Goal: Task Accomplishment & Management: Use online tool/utility

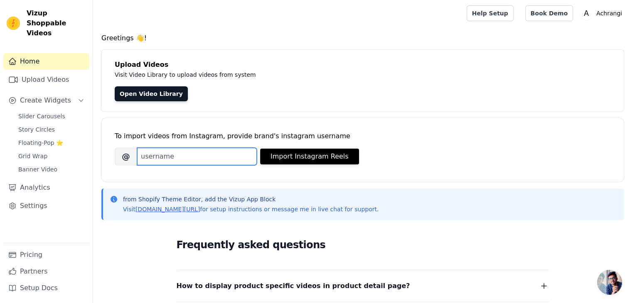
click at [156, 159] on input "Brand's Instagram Username" at bounding box center [197, 156] width 120 height 17
type input "achrangi"
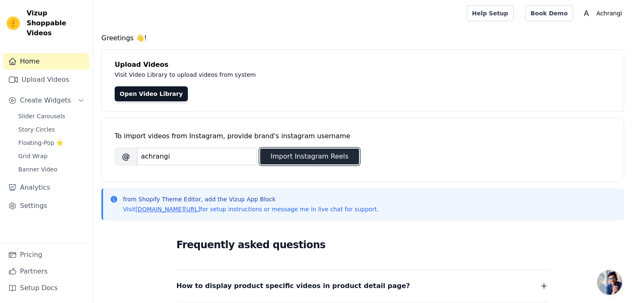
click at [294, 155] on button "Import Instagram Reels" at bounding box center [309, 157] width 99 height 16
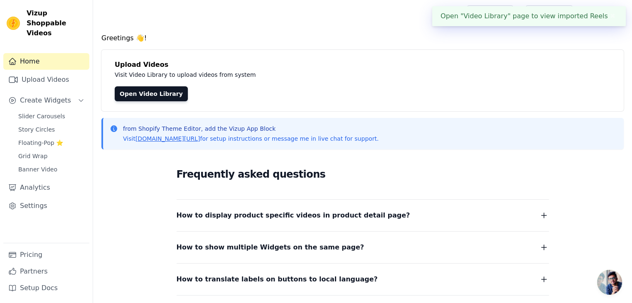
click at [610, 17] on button "✖" at bounding box center [613, 16] width 10 height 10
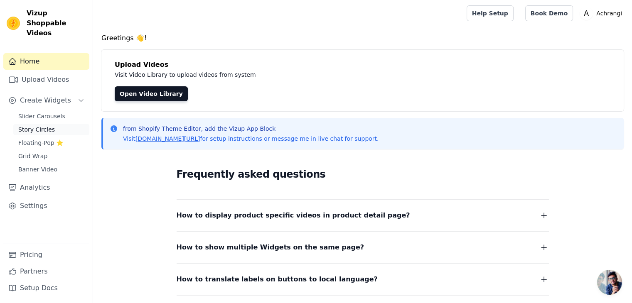
click at [55, 124] on link "Story Circles" at bounding box center [51, 130] width 76 height 12
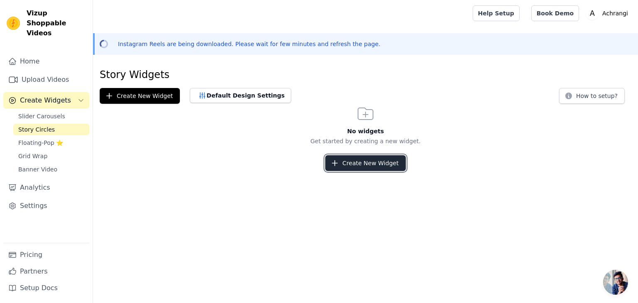
click at [361, 167] on button "Create New Widget" at bounding box center [365, 163] width 80 height 16
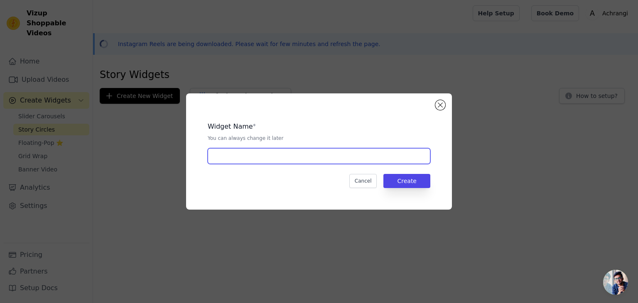
click at [292, 150] on input "text" at bounding box center [319, 156] width 223 height 16
type input "home page"
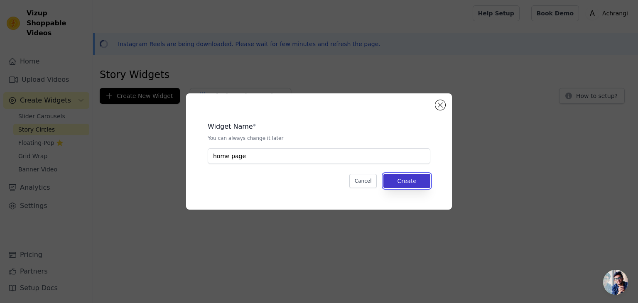
click at [417, 186] on button "Create" at bounding box center [406, 181] width 47 height 14
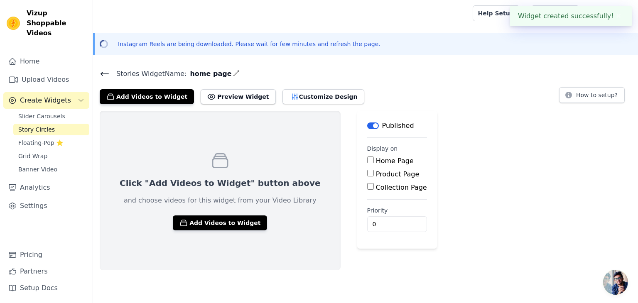
click at [376, 160] on label "Home Page" at bounding box center [395, 161] width 38 height 8
click at [367, 160] on input "Home Page" at bounding box center [370, 160] width 7 height 7
checkbox input "true"
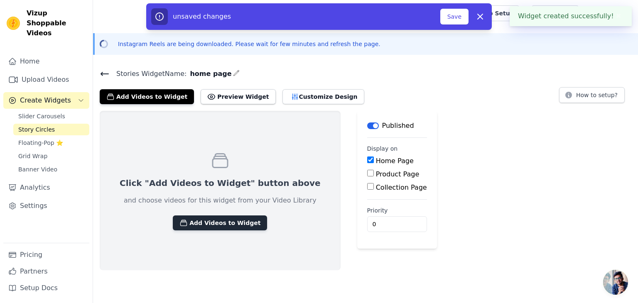
click at [219, 224] on button "Add Videos to Widget" at bounding box center [220, 223] width 94 height 15
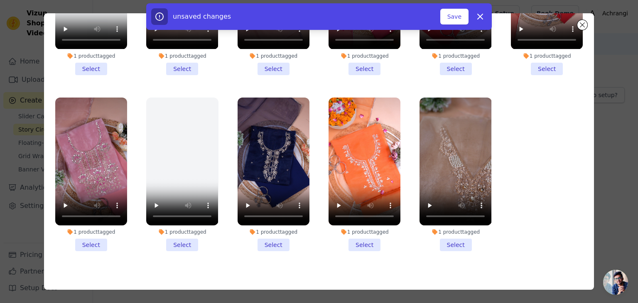
scroll to position [72, 0]
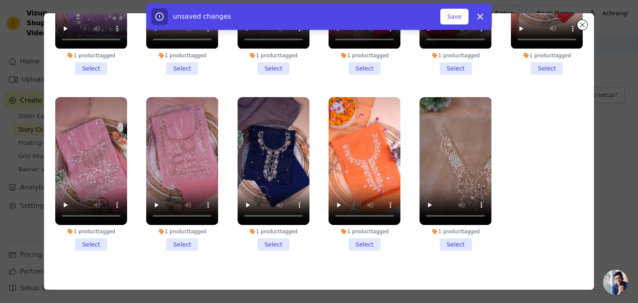
click at [97, 231] on li "1 product tagged Select" at bounding box center [91, 174] width 72 height 154
click at [0, 0] on input "1 product tagged Select" at bounding box center [0, 0] width 0 height 0
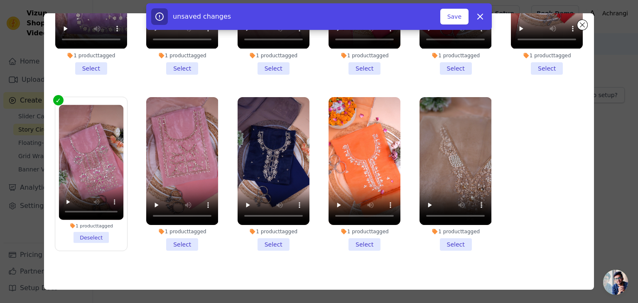
click at [268, 235] on li "1 product tagged Select" at bounding box center [274, 174] width 72 height 154
click at [0, 0] on input "1 product tagged Select" at bounding box center [0, 0] width 0 height 0
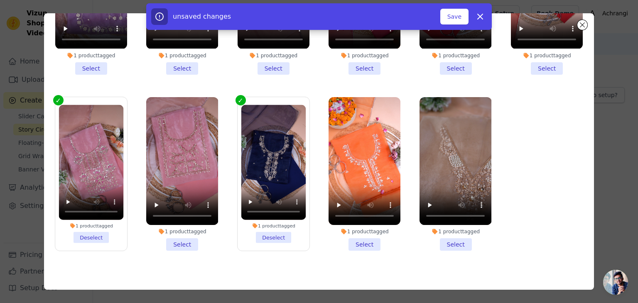
click at [447, 236] on li "1 product tagged Select" at bounding box center [456, 174] width 72 height 154
click at [0, 0] on input "1 product tagged Select" at bounding box center [0, 0] width 0 height 0
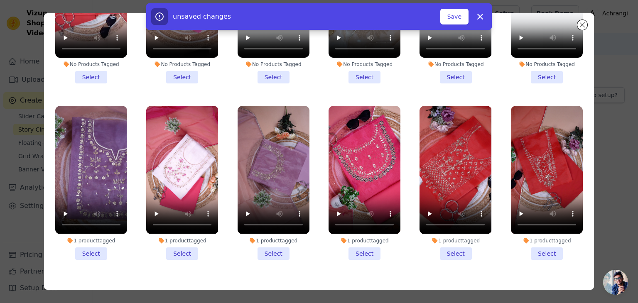
scroll to position [125, 0]
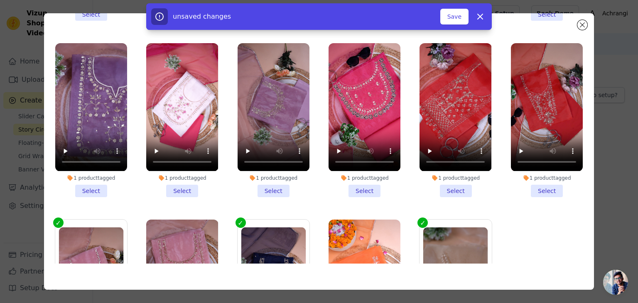
click at [178, 182] on li "1 product tagged Select" at bounding box center [182, 120] width 72 height 154
click at [0, 0] on input "1 product tagged Select" at bounding box center [0, 0] width 0 height 0
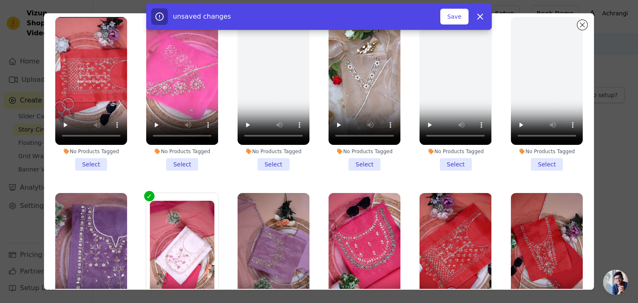
scroll to position [0, 0]
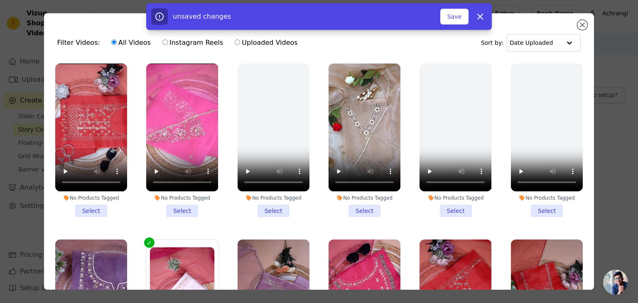
click at [363, 205] on li "No Products Tagged Select" at bounding box center [365, 141] width 72 height 154
click at [0, 0] on input "No Products Tagged Select" at bounding box center [0, 0] width 0 height 0
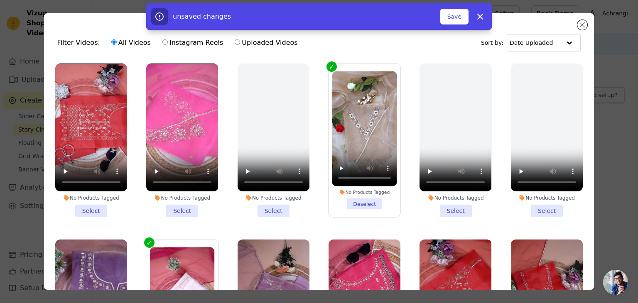
click at [181, 209] on li "No Products Tagged Select" at bounding box center [182, 141] width 72 height 154
click at [0, 0] on input "No Products Tagged Select" at bounding box center [0, 0] width 0 height 0
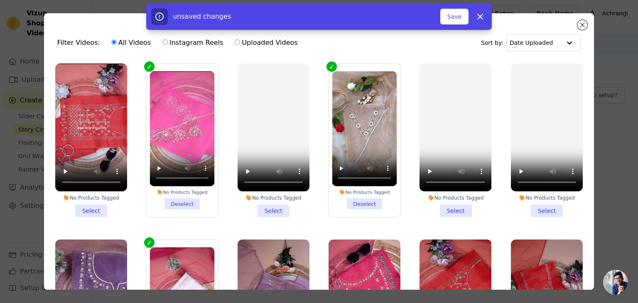
click at [94, 207] on li "No Products Tagged Select" at bounding box center [91, 141] width 72 height 154
click at [0, 0] on input "No Products Tagged Select" at bounding box center [0, 0] width 0 height 0
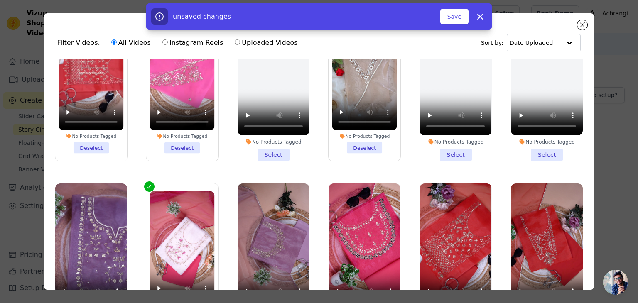
scroll to position [166, 0]
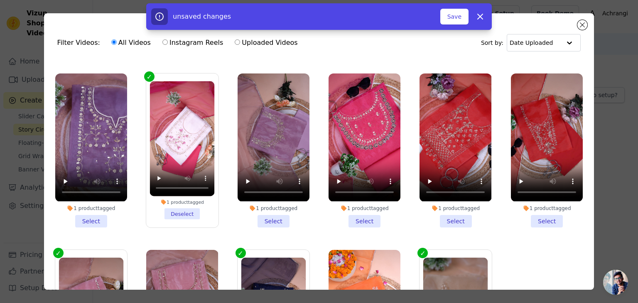
click at [533, 215] on li "1 product tagged Select" at bounding box center [547, 151] width 72 height 154
click at [0, 0] on input "1 product tagged Select" at bounding box center [0, 0] width 0 height 0
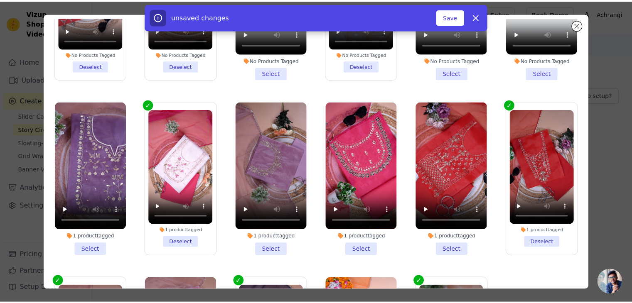
scroll to position [0, 0]
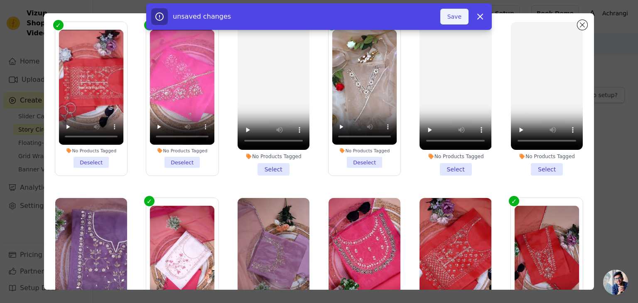
click at [449, 18] on button "Save" at bounding box center [454, 17] width 28 height 16
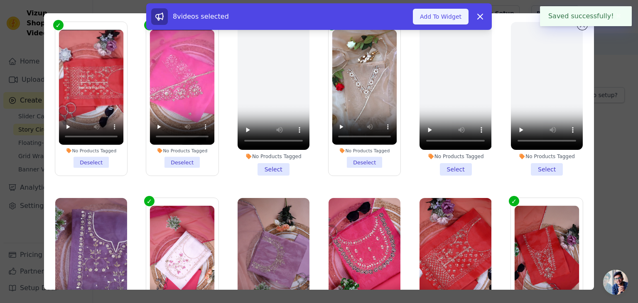
click at [463, 17] on button "Add To Widget" at bounding box center [441, 17] width 56 height 16
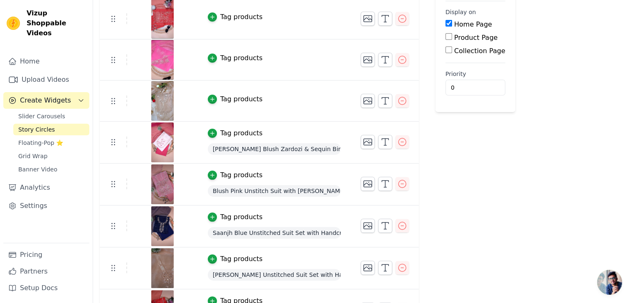
scroll to position [122, 0]
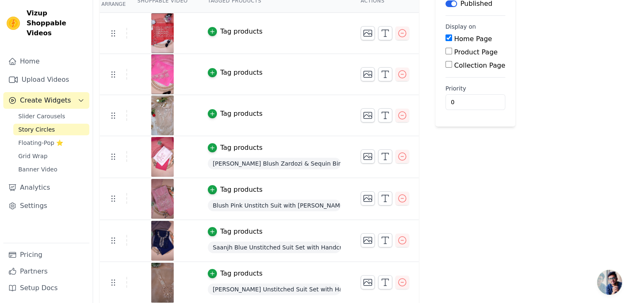
click at [167, 118] on img at bounding box center [162, 116] width 23 height 40
click at [165, 116] on img at bounding box center [162, 116] width 23 height 40
click at [165, 117] on img at bounding box center [162, 116] width 23 height 40
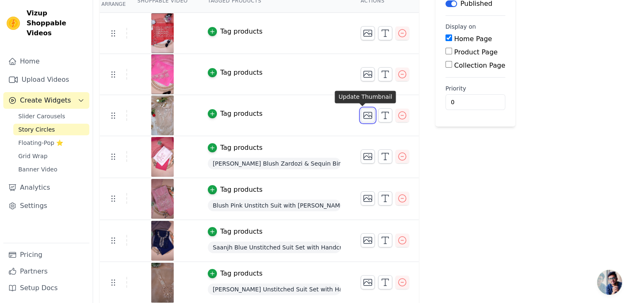
click at [366, 115] on icon "button" at bounding box center [368, 116] width 8 height 6
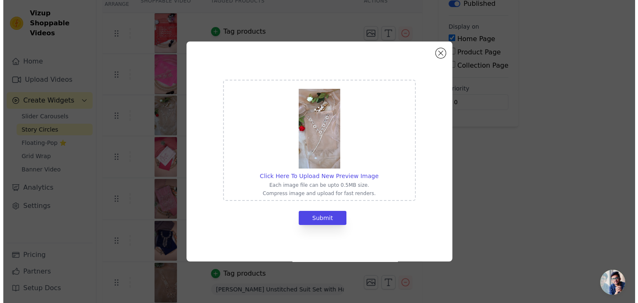
scroll to position [0, 0]
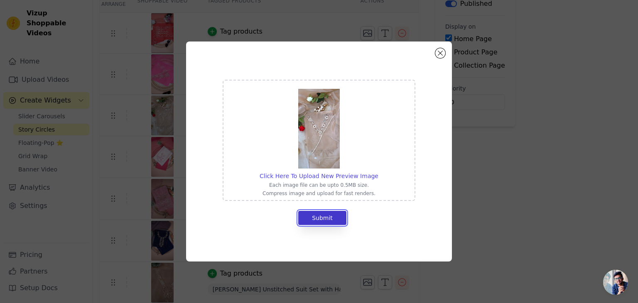
click at [334, 215] on button "Submit" at bounding box center [322, 218] width 48 height 14
click at [439, 52] on button "Close modal" at bounding box center [440, 53] width 10 height 10
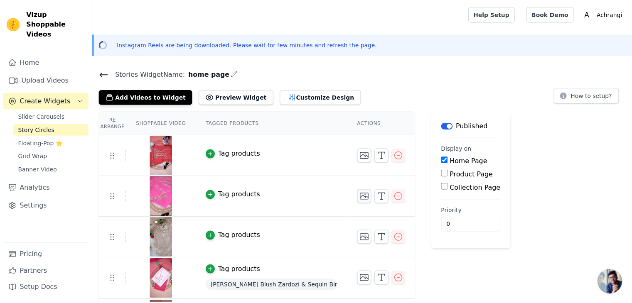
scroll to position [122, 0]
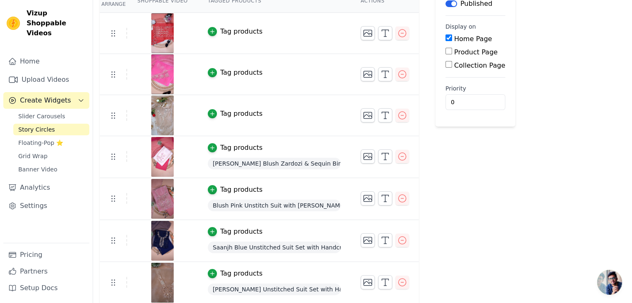
click at [223, 112] on div "Tag products" at bounding box center [241, 114] width 42 height 10
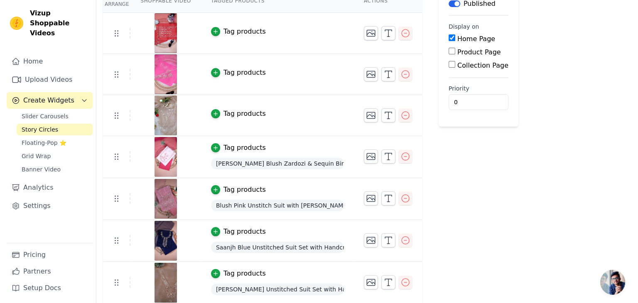
scroll to position [0, 0]
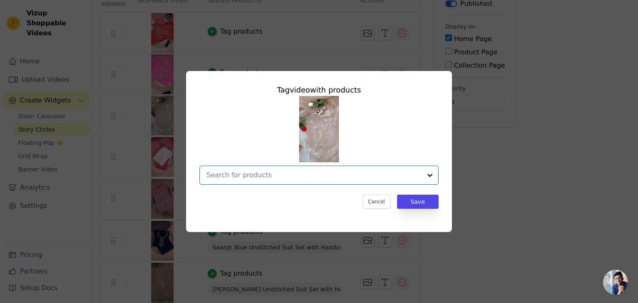
click at [290, 175] on input "text" at bounding box center [313, 175] width 215 height 10
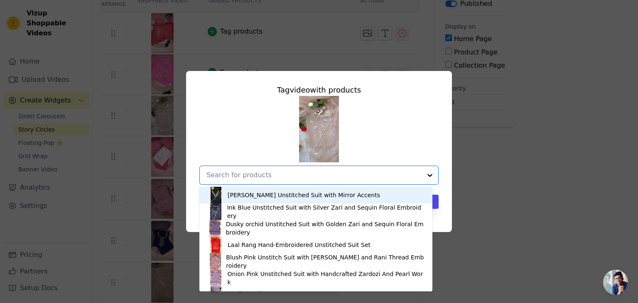
paste input "https://www.achrangi.com/products/caramel-pearl-mirror-work-organza-unstitched-…"
type input "https://www.achrangi.com/products/caramel-pearl-mirror-work-organza-unstitched-…"
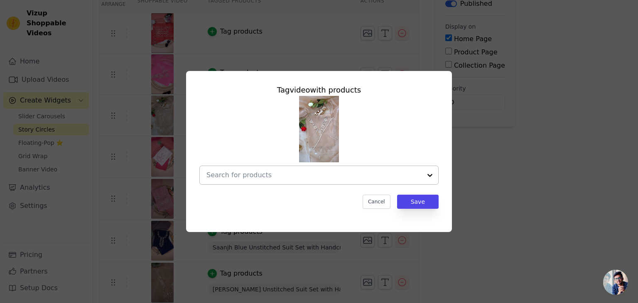
click at [267, 174] on input "text" at bounding box center [313, 175] width 215 height 10
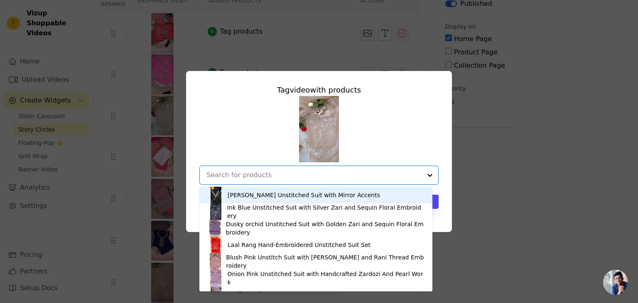
paste input "Caramel Pearl Mirror Work Organza Unstitched Suit Set"
type input "Caramel Pearl Mirror Work Organza Unstitched Suit Set"
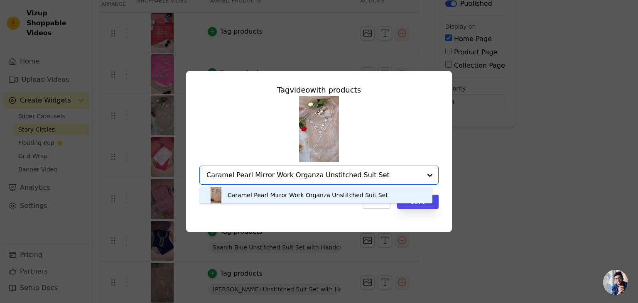
click at [265, 192] on div "Caramel Pearl Mirror Work Organza Unstitched Suit Set" at bounding box center [308, 195] width 160 height 8
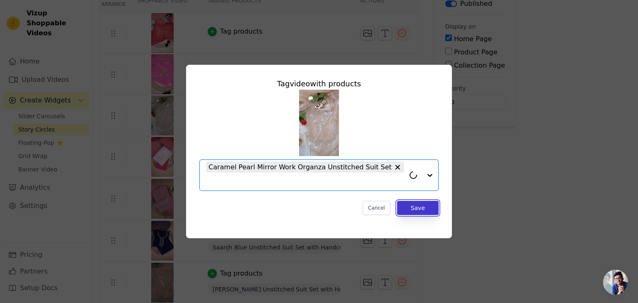
click at [411, 201] on button "Save" at bounding box center [418, 208] width 42 height 14
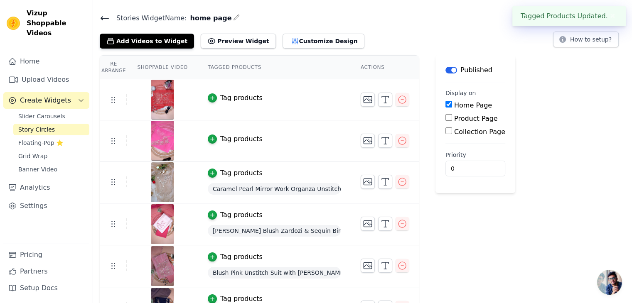
scroll to position [42, 0]
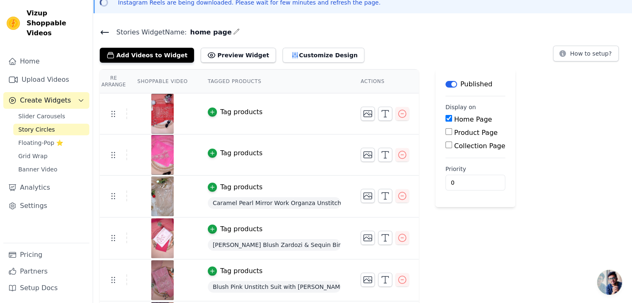
click at [231, 154] on div "Tag products" at bounding box center [241, 153] width 42 height 10
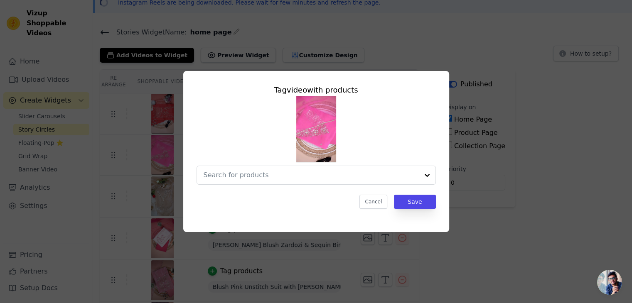
scroll to position [0, 0]
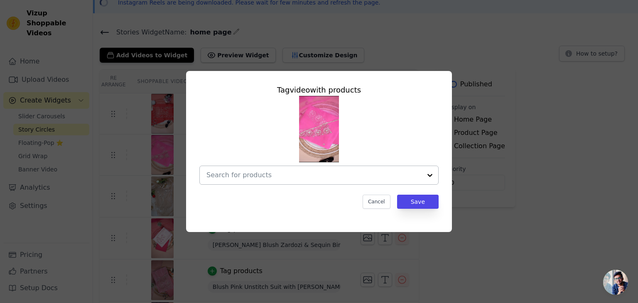
click at [259, 174] on input "text" at bounding box center [313, 175] width 215 height 10
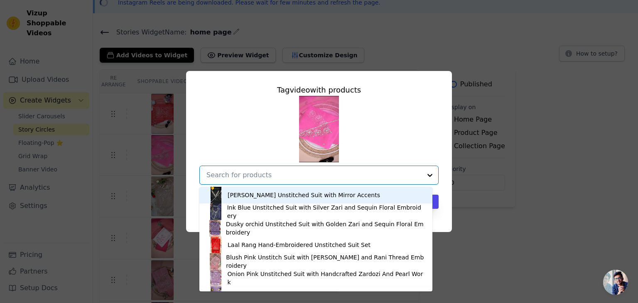
paste input "Gulaabi Noor Gota [PERSON_NAME] Unstitched Suit Set"
type input "Gulaabi Noor Gota [PERSON_NAME] Unstitched Suit Set"
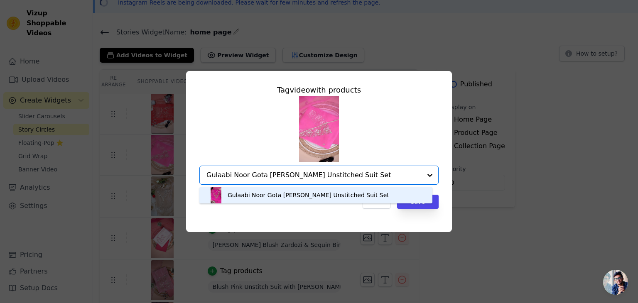
click at [271, 195] on div "Gulaabi Noor Gota [PERSON_NAME] Unstitched Suit Set" at bounding box center [309, 195] width 162 height 8
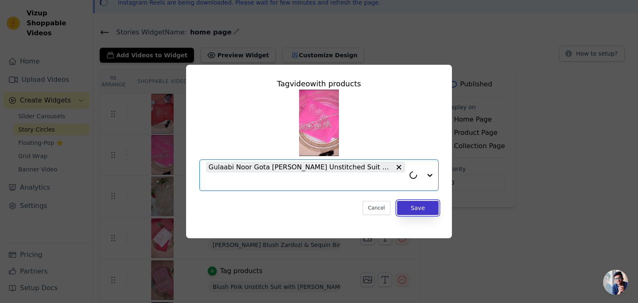
click at [412, 201] on button "Save" at bounding box center [418, 208] width 42 height 14
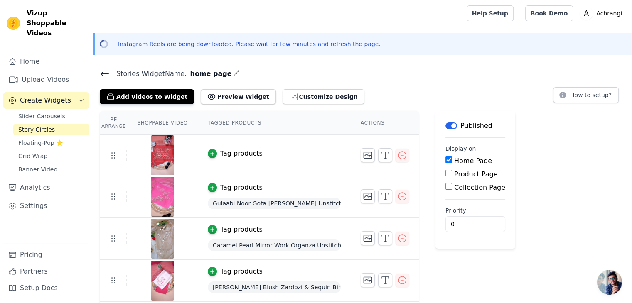
click at [228, 153] on div "Tag products" at bounding box center [241, 154] width 42 height 10
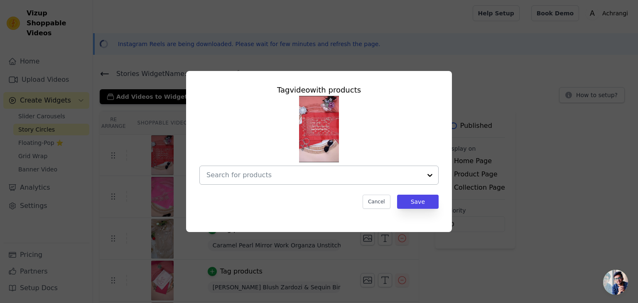
click at [278, 179] on input "text" at bounding box center [313, 175] width 215 height 10
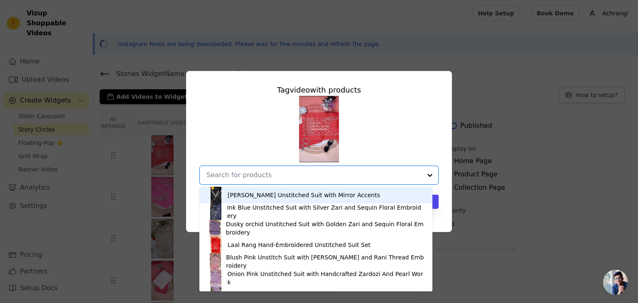
paste input "Laal Rang Hand-Embroidered Unstitched Suit Set"
type input "Laal Rang Hand-Embroidered Unstitched Suit Set"
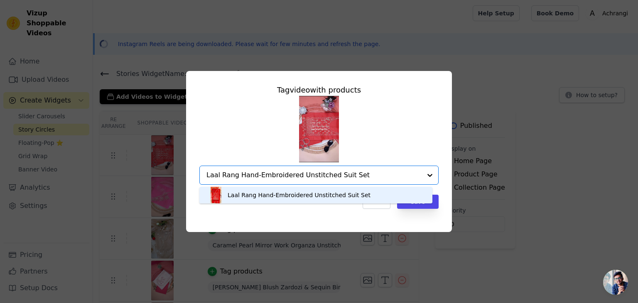
click at [276, 196] on div "Laal Rang Hand-Embroidered Unstitched Suit Set" at bounding box center [299, 195] width 143 height 8
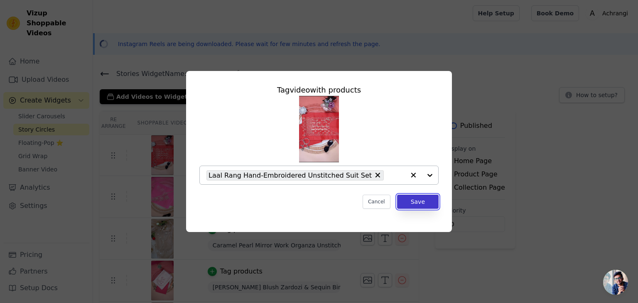
click at [421, 201] on button "Save" at bounding box center [418, 202] width 42 height 14
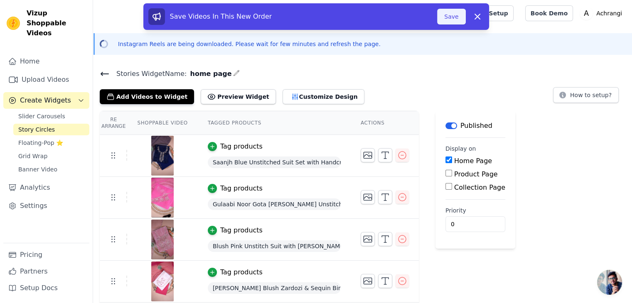
click at [460, 17] on button "Save" at bounding box center [451, 17] width 28 height 16
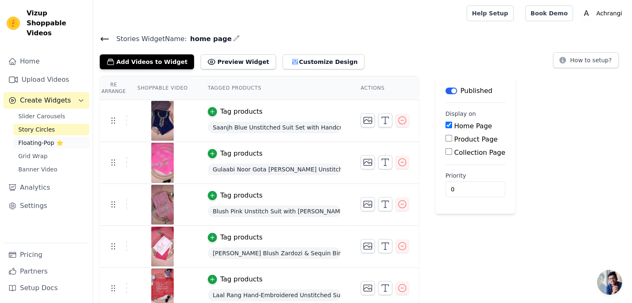
click at [38, 139] on span "Floating-Pop ⭐" at bounding box center [40, 143] width 45 height 8
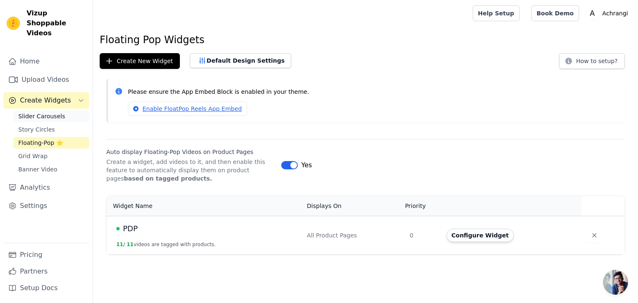
click at [48, 112] on span "Slider Carousels" at bounding box center [41, 116] width 47 height 8
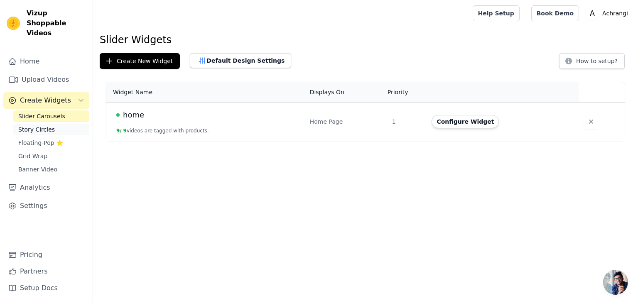
click at [50, 124] on link "Story Circles" at bounding box center [51, 130] width 76 height 12
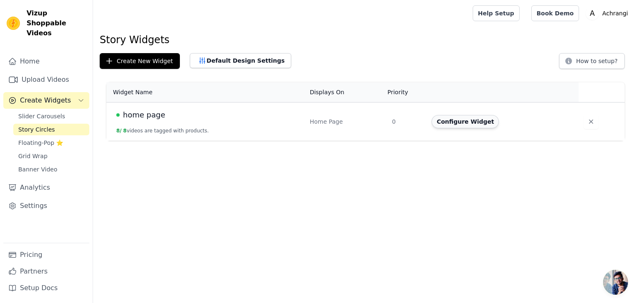
click at [474, 123] on button "Configure Widget" at bounding box center [465, 121] width 67 height 13
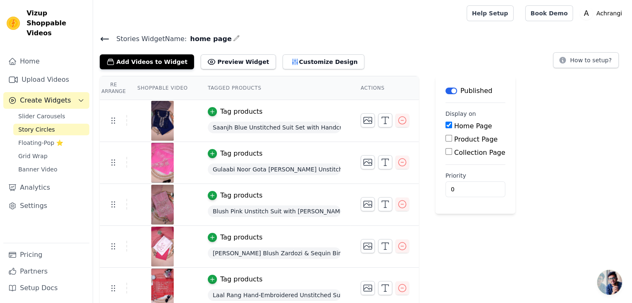
click at [189, 39] on span "home page" at bounding box center [209, 39] width 45 height 10
click at [108, 39] on icon at bounding box center [104, 38] width 7 height 3
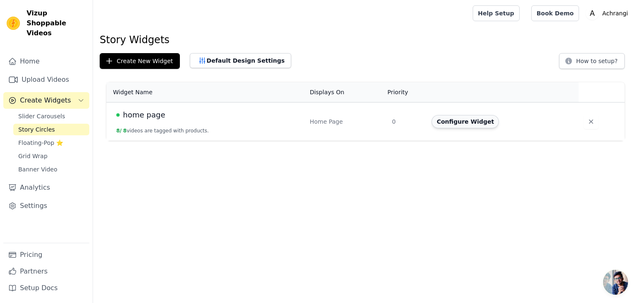
click at [452, 123] on button "Configure Widget" at bounding box center [465, 121] width 67 height 13
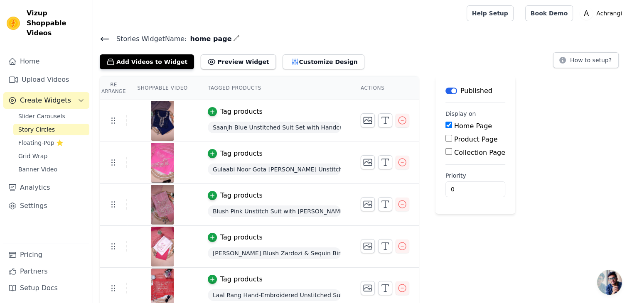
click at [216, 34] on span "home page" at bounding box center [209, 39] width 45 height 10
click at [233, 35] on icon "button" at bounding box center [236, 38] width 7 height 7
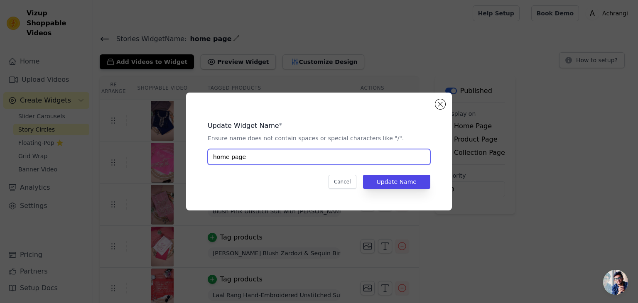
click at [258, 157] on input "home page" at bounding box center [319, 157] width 223 height 16
type input "story-circle-home"
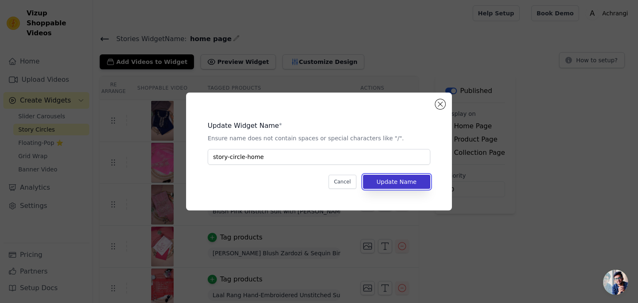
click at [407, 182] on button "Update Name" at bounding box center [396, 182] width 67 height 14
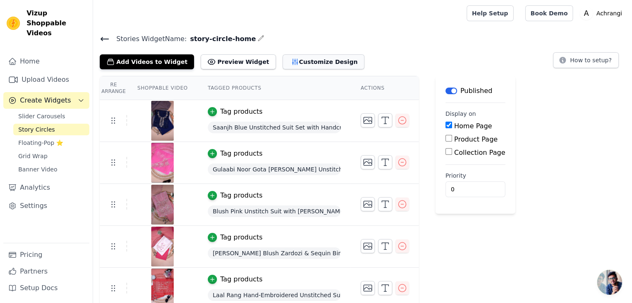
click at [309, 60] on button "Customize Design" at bounding box center [323, 61] width 82 height 15
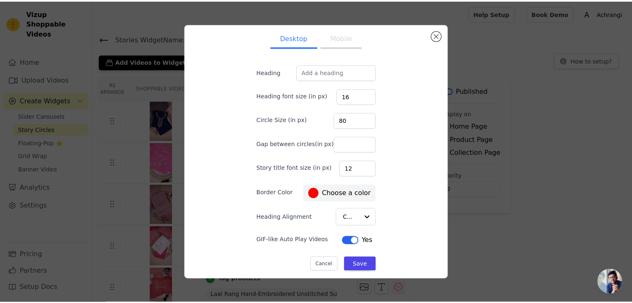
scroll to position [8, 0]
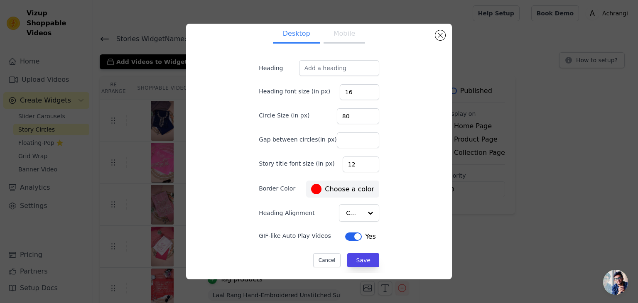
click at [340, 185] on label "#ff0000 Choose a color" at bounding box center [342, 189] width 63 height 10
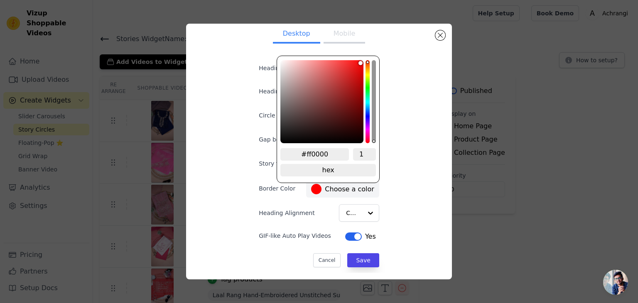
type input "#582525"
type input "#562525"
type input "#552525"
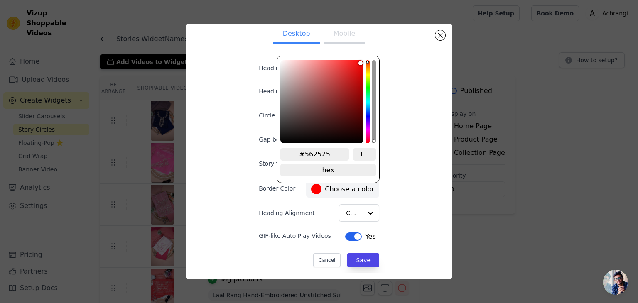
type input "#552525"
type input "#512323"
type input "#4a2121"
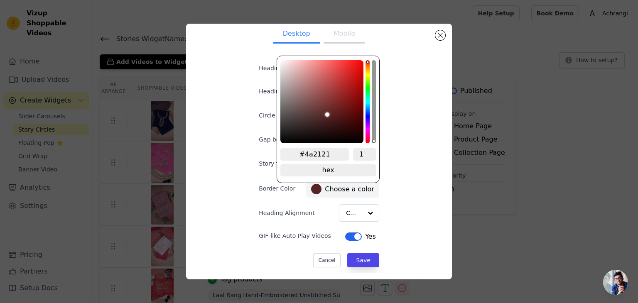
type input "#3e1d1d"
type input "#2f1616"
type input "#211111"
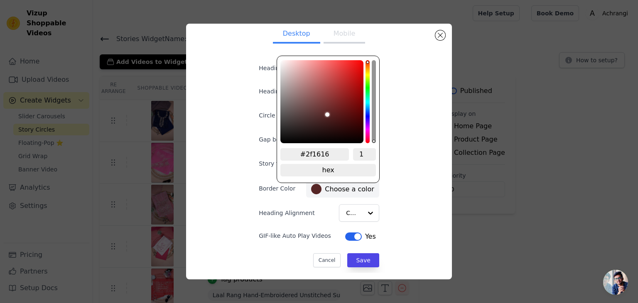
type input "#211111"
type input "#140b0b"
type input "#0e0707"
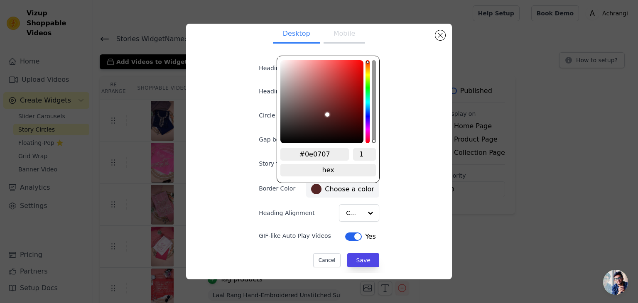
type input "#090505"
type input "#050303"
type input "#010101"
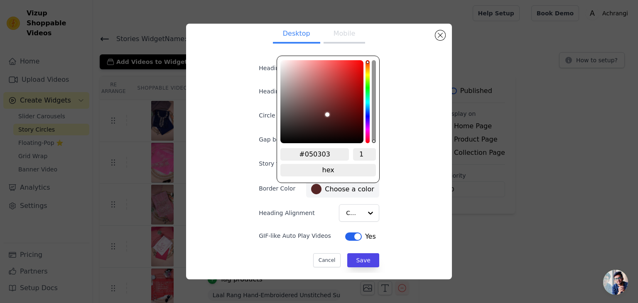
type input "#010101"
type input "#000000"
type input "#050303"
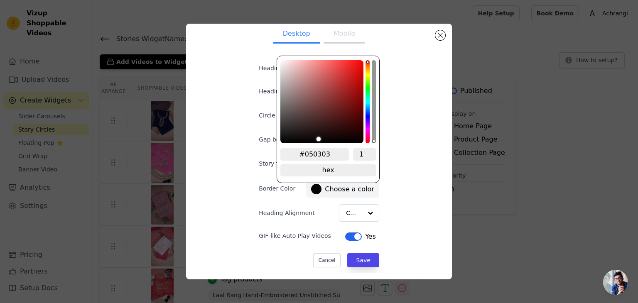
type input "#0b0606"
type input "#0f0808"
type input "#150b0b"
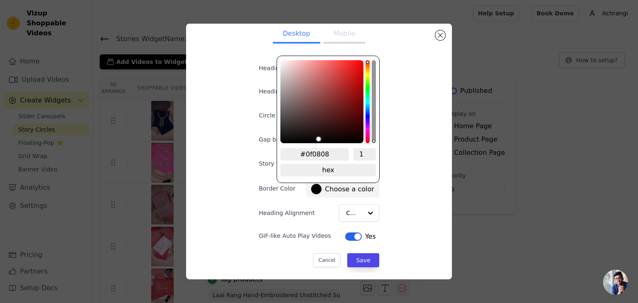
type input "#150b0b"
type input "#1c0e0e"
type input "#1e0f0f"
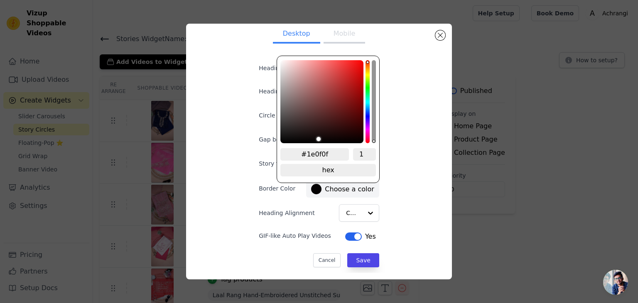
type input "#200f0f"
type input "#211010"
type input "#221111"
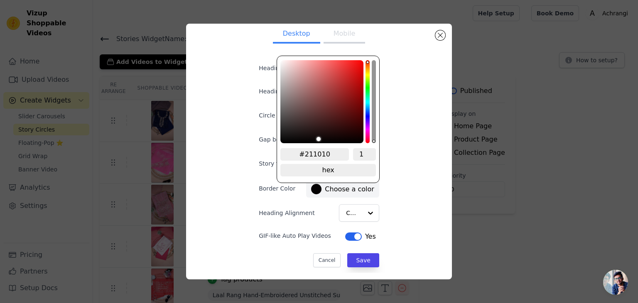
type input "#221111"
type input "#221212"
type input "#231515"
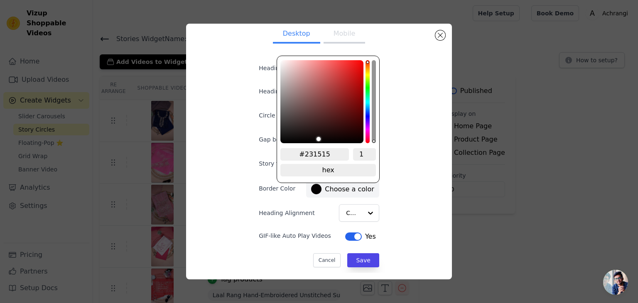
type input "#261919"
type input "#281d1d"
type input "#2c2121"
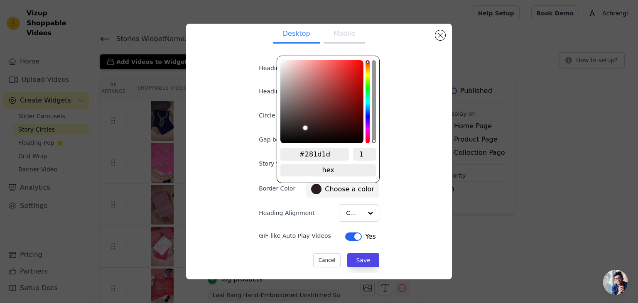
type input "#2c2121"
type input "#2e2323"
type input "#2f2525"
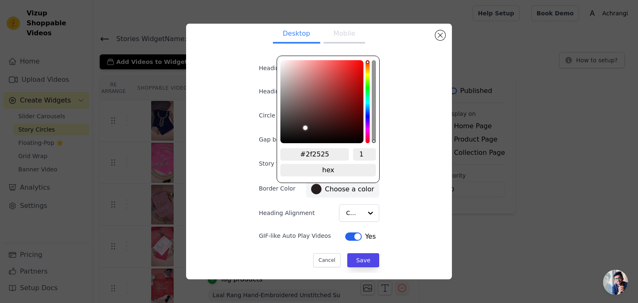
type input "#302626"
type input "#332828"
type input "#332929"
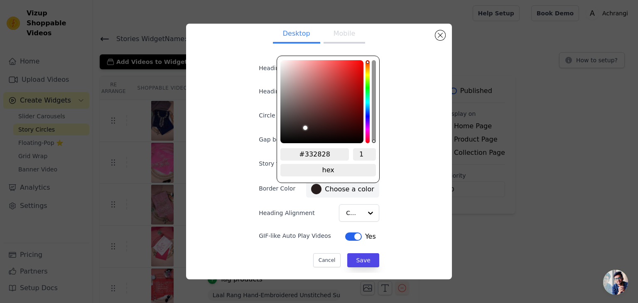
type input "#332929"
type input "#342a2a"
type input "#372c2c"
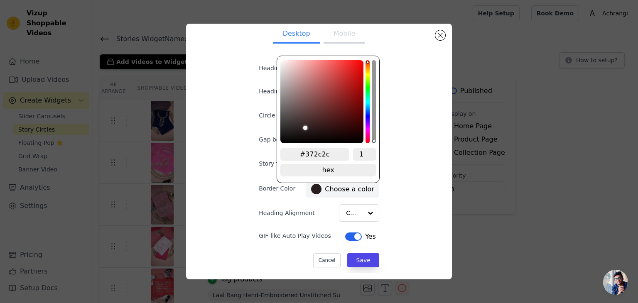
type input "#3c3131"
type input "#413535"
type input "#453939"
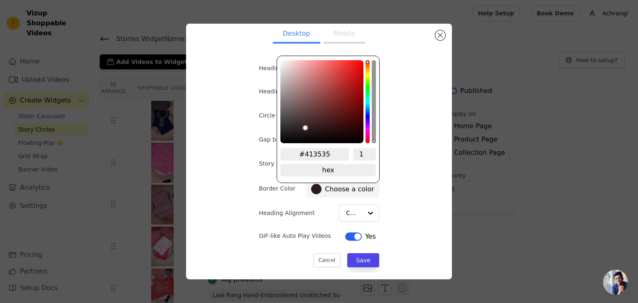
type input "#453939"
type input "#473b3b"
type input "#483c3c"
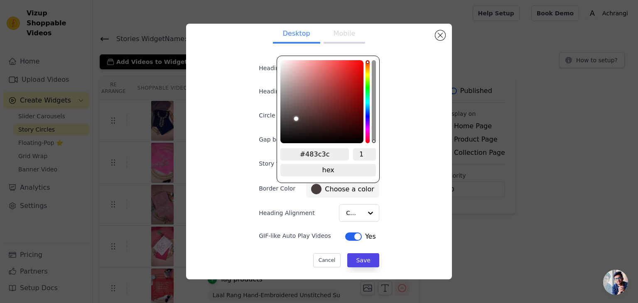
type input "#4a3e3e"
type input "#4b3f3f"
type input "#4c4141"
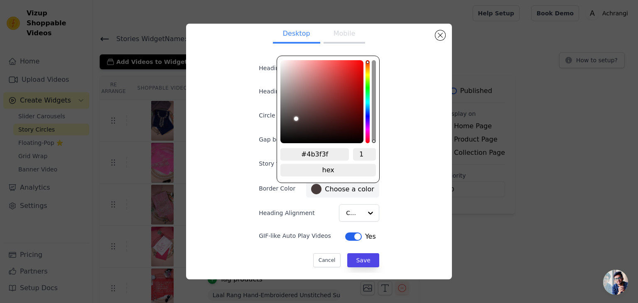
type input "#4c4141"
type input "#4c4343"
type input "#4c4444"
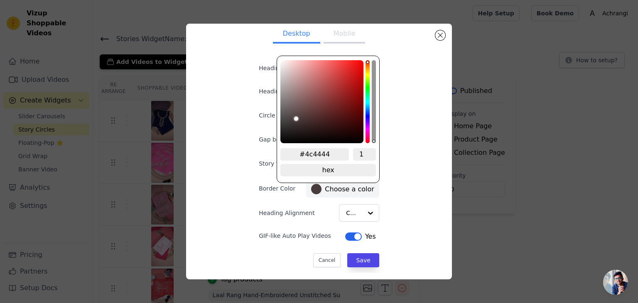
type input "#4f4848"
type input "#4f4949"
type input "#4f4a4a"
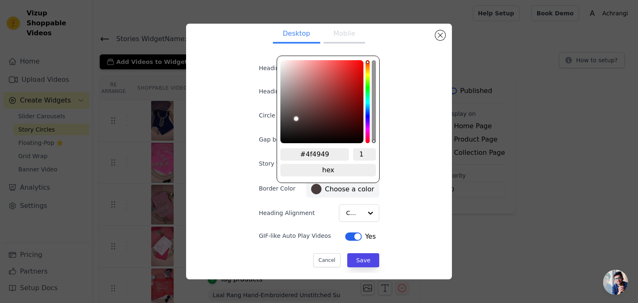
type input "#4f4a4a"
type input "#504c4c"
type input "#534e4e"
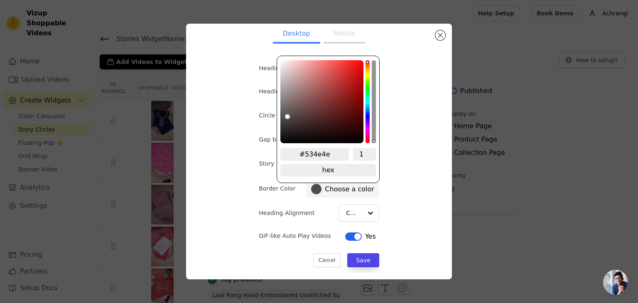
type input "#565252"
type input "#5a5656"
type input "#5f5a5a"
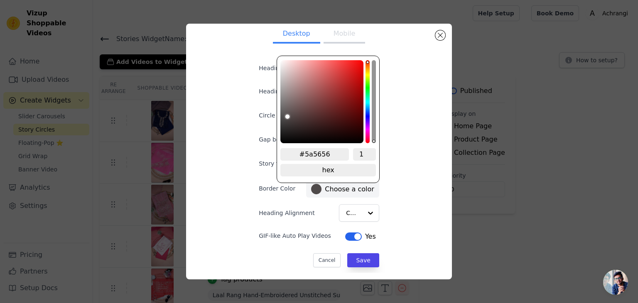
type input "#5f5a5a"
type input "#615c5c"
type input "#625d5d"
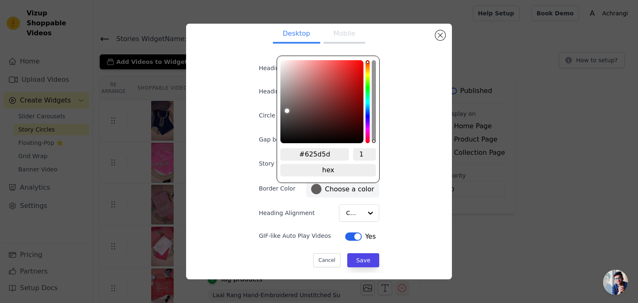
drag, startPoint x: 328, startPoint y: 115, endPoint x: 285, endPoint y: 111, distance: 43.4
click at [285, 111] on div "color picker" at bounding box center [321, 101] width 83 height 83
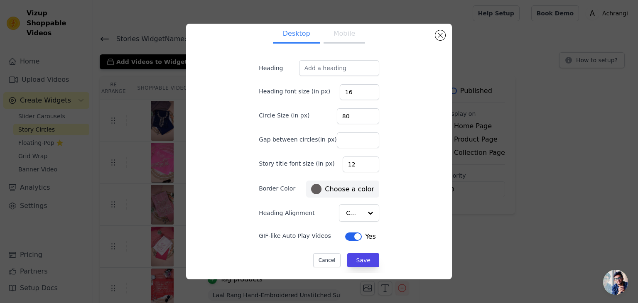
drag, startPoint x: 429, startPoint y: 221, endPoint x: 416, endPoint y: 206, distance: 20.3
click at [430, 221] on div "Desktop Mobile Heading Heading font size (in px) 16 Circle Size (in px) 80 Gap …" at bounding box center [319, 151] width 253 height 243
click at [364, 210] on div at bounding box center [370, 213] width 17 height 17
click at [361, 260] on button "Save" at bounding box center [363, 260] width 32 height 14
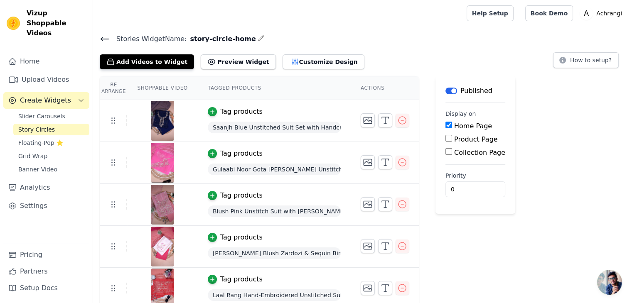
click at [243, 129] on span "Saanjh Blue Unstitched Suit Set with Handcrafted Zardozi Work" at bounding box center [274, 128] width 133 height 12
copy span "Saanjh Blue Unstitched Suit Set with Handcrafted Zardozi Work"
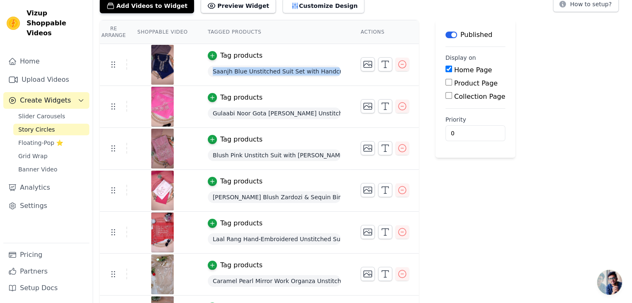
scroll to position [0, 0]
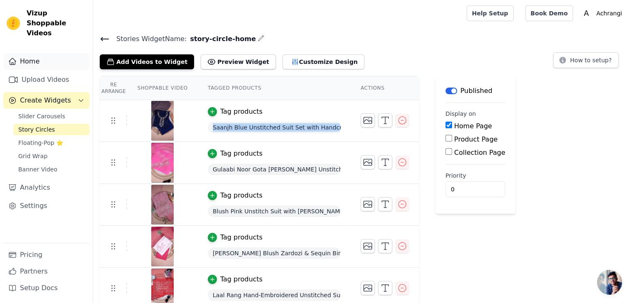
click at [24, 53] on link "Home" at bounding box center [46, 61] width 86 height 17
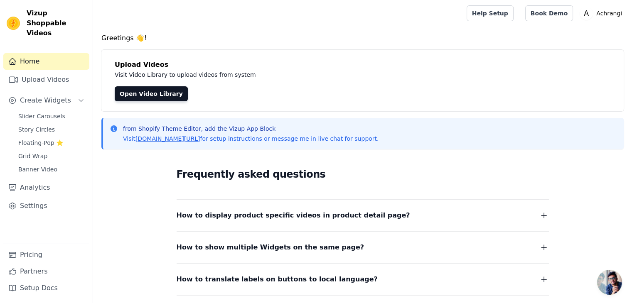
click at [47, 53] on link "Home" at bounding box center [46, 61] width 86 height 17
click at [40, 53] on link "Home" at bounding box center [46, 61] width 86 height 17
click at [35, 179] on link "Analytics" at bounding box center [46, 187] width 86 height 17
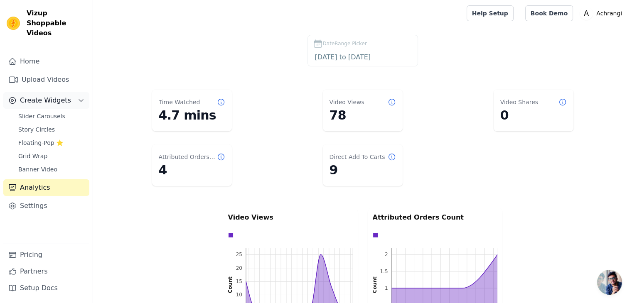
click at [76, 92] on button "Create Widgets" at bounding box center [46, 100] width 86 height 17
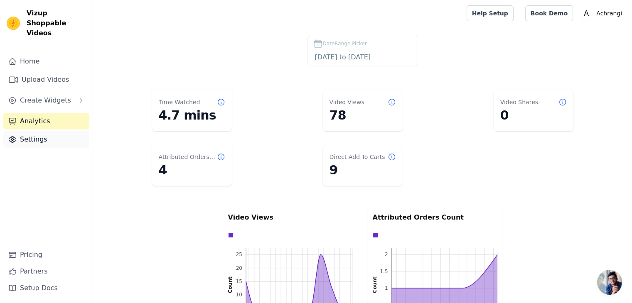
click at [47, 131] on link "Settings" at bounding box center [46, 139] width 86 height 17
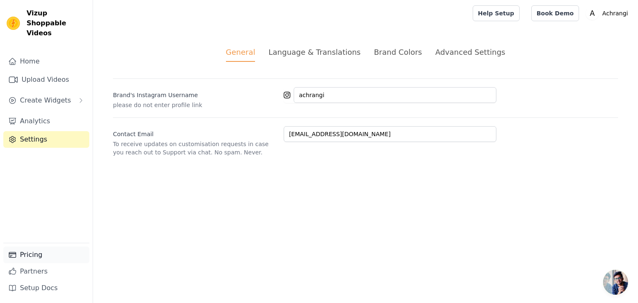
click at [42, 253] on link "Pricing" at bounding box center [46, 255] width 86 height 17
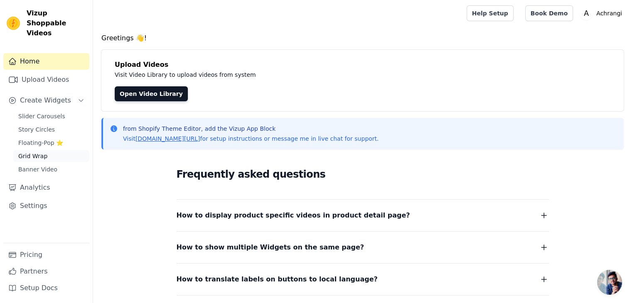
click at [37, 152] on span "Grid Wrap" at bounding box center [32, 156] width 29 height 8
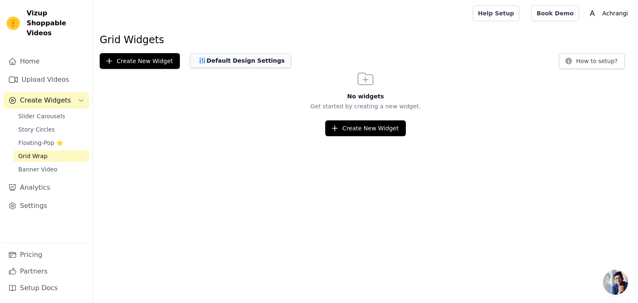
click at [250, 65] on button "Default Design Settings" at bounding box center [240, 60] width 101 height 15
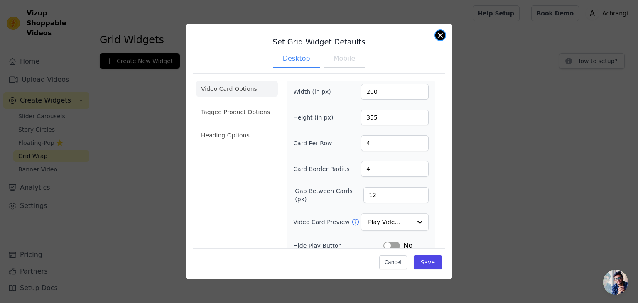
click at [441, 34] on button "Close modal" at bounding box center [440, 35] width 10 height 10
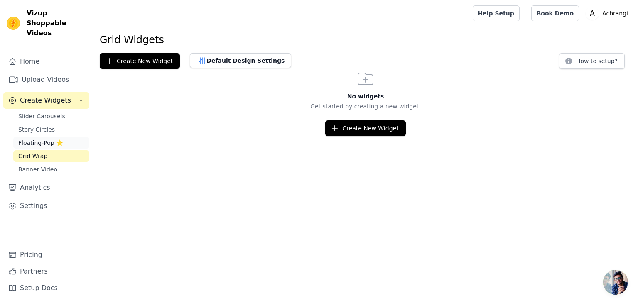
click at [64, 137] on link "Floating-Pop ⭐" at bounding box center [51, 143] width 76 height 12
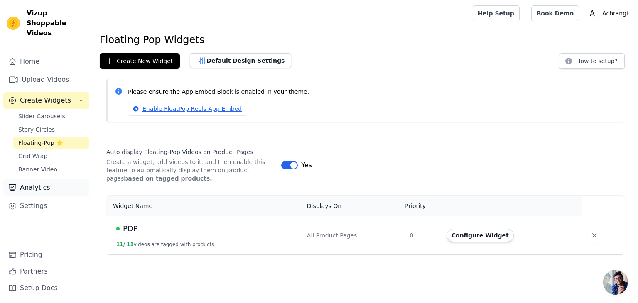
click at [42, 179] on link "Analytics" at bounding box center [46, 187] width 86 height 17
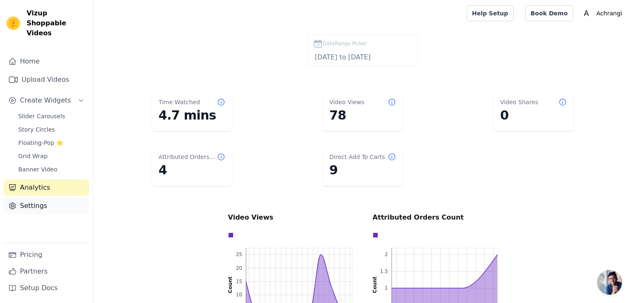
click at [42, 198] on link "Settings" at bounding box center [46, 206] width 86 height 17
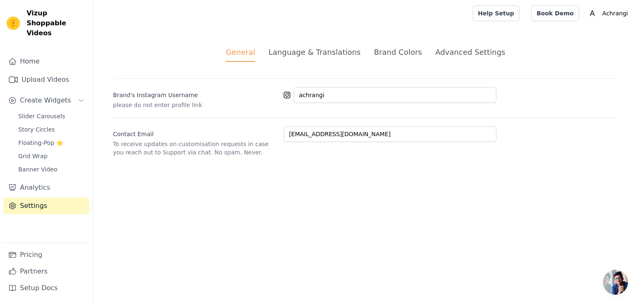
click at [391, 49] on div "Brand Colors" at bounding box center [398, 52] width 48 height 11
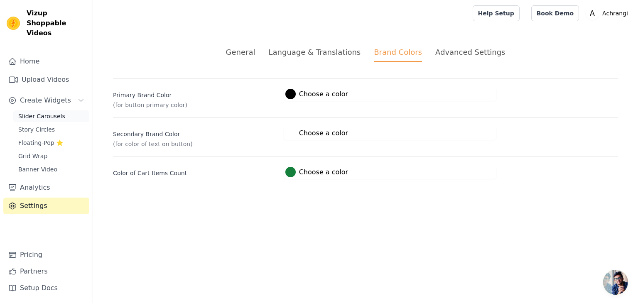
click at [62, 111] on link "Slider Carousels" at bounding box center [51, 117] width 76 height 12
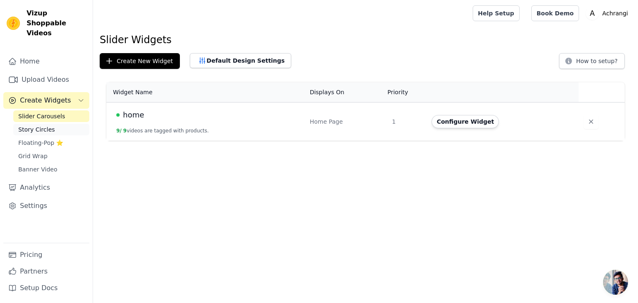
click at [50, 124] on link "Story Circles" at bounding box center [51, 130] width 76 height 12
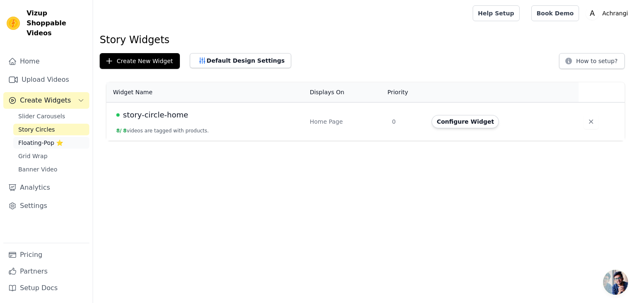
click at [39, 139] on span "Floating-Pop ⭐" at bounding box center [40, 143] width 45 height 8
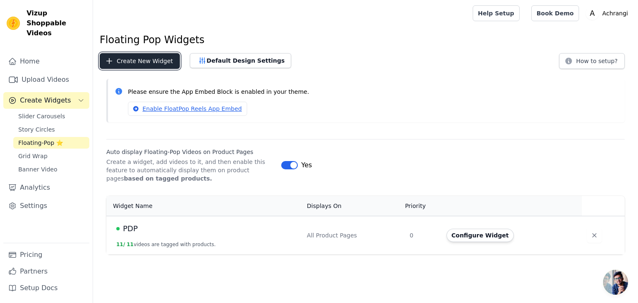
click at [136, 56] on button "Create New Widget" at bounding box center [140, 61] width 80 height 16
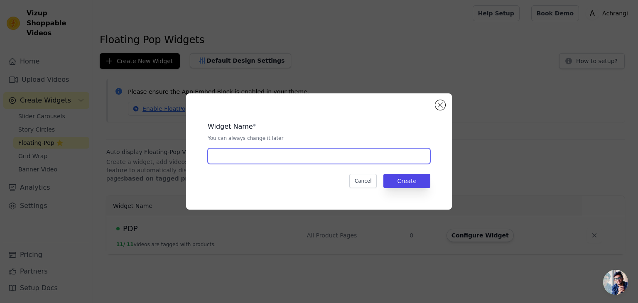
click at [276, 161] on input "text" at bounding box center [319, 156] width 223 height 16
type input "New arrivals"
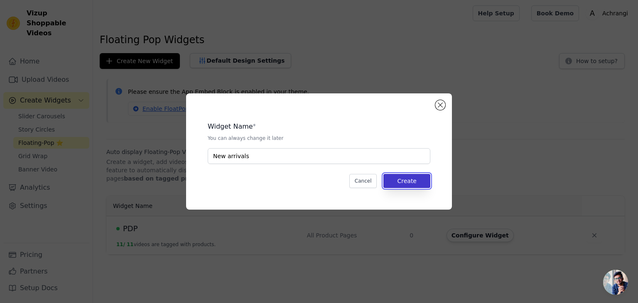
click at [416, 179] on button "Create" at bounding box center [406, 181] width 47 height 14
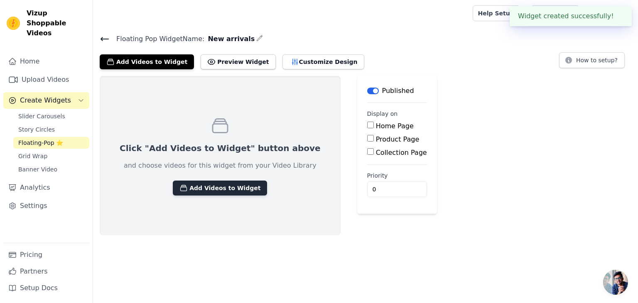
click at [229, 185] on button "Add Videos to Widget" at bounding box center [220, 188] width 94 height 15
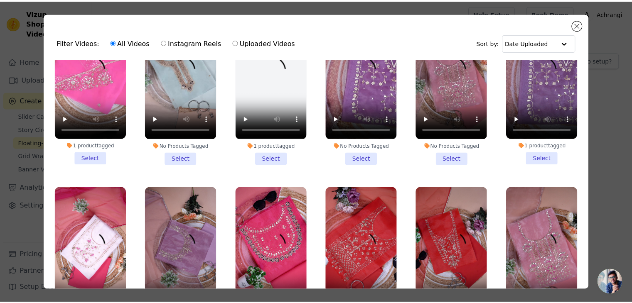
scroll to position [665, 0]
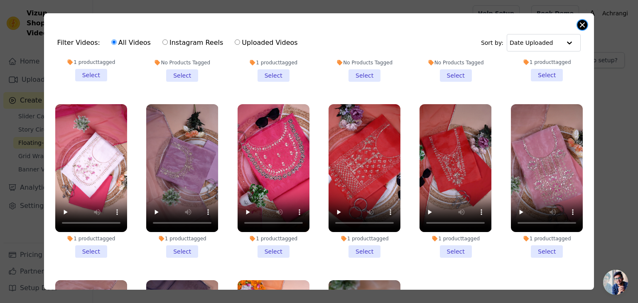
click at [582, 25] on button "Close modal" at bounding box center [582, 25] width 10 height 10
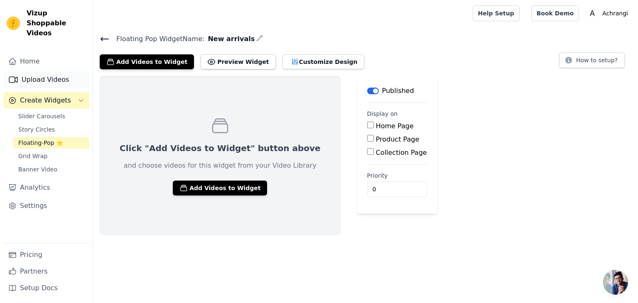
click at [49, 71] on link "Upload Videos" at bounding box center [46, 79] width 86 height 17
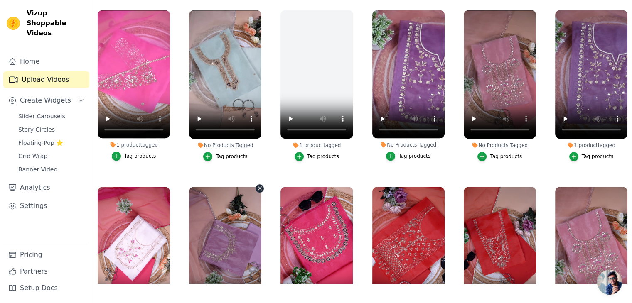
scroll to position [491, 0]
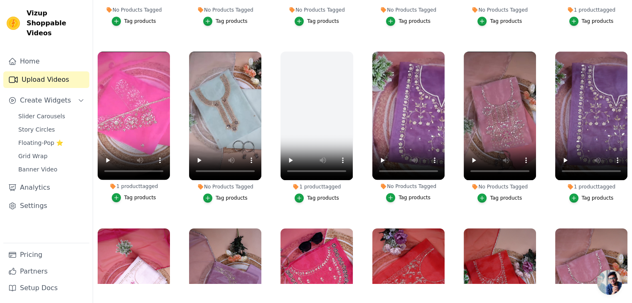
click at [497, 195] on div "Tag products" at bounding box center [506, 198] width 32 height 7
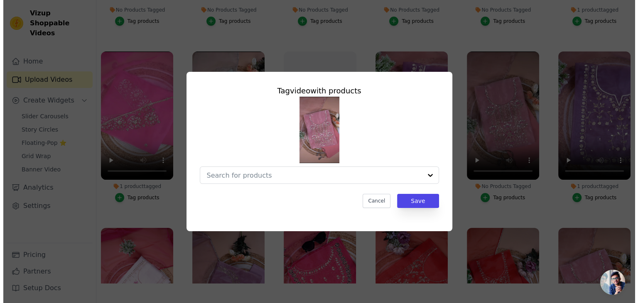
scroll to position [496, 0]
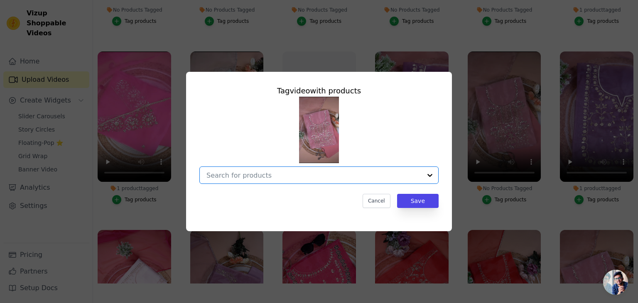
click at [336, 173] on input "No Products Tagged Tag video with products Option undefined, selected. Select i…" at bounding box center [313, 176] width 215 height 8
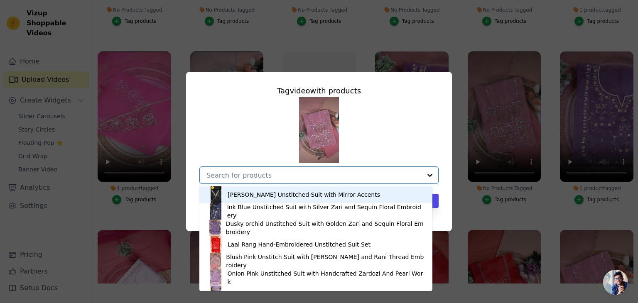
paste input "Blush Pink Unstitch Suit with Heavy Handcrafted Zardozi and Gota [PERSON_NAME] …"
type input "Blush Pink Unstitch Suit with Heavy Handcrafted Zardozi and Gota [PERSON_NAME] …"
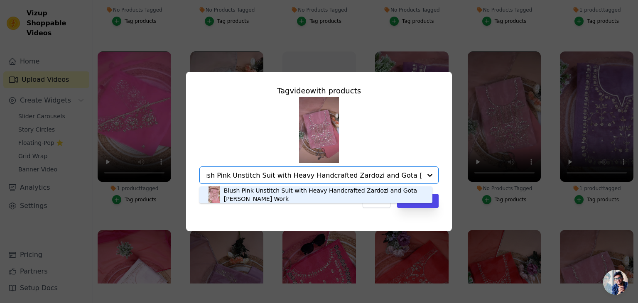
click at [319, 194] on div "Blush Pink Unstitch Suit with Heavy Handcrafted Zardozi and Gota [PERSON_NAME] …" at bounding box center [324, 195] width 200 height 17
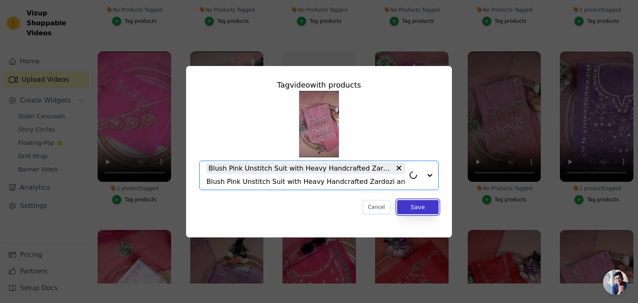
click at [425, 206] on button "Save" at bounding box center [418, 207] width 42 height 14
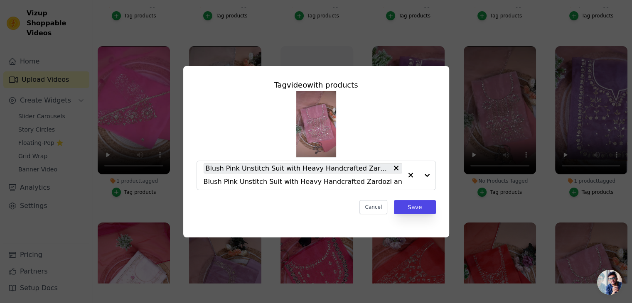
scroll to position [491, 0]
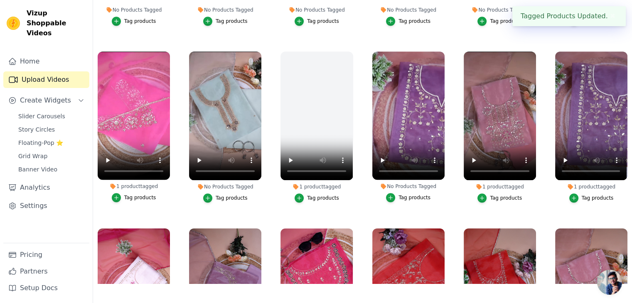
click at [398, 194] on div "Tag products" at bounding box center [414, 197] width 32 height 7
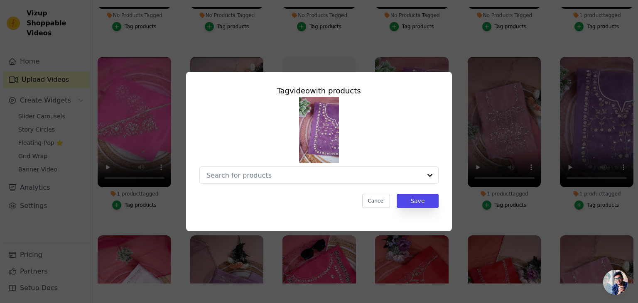
scroll to position [496, 0]
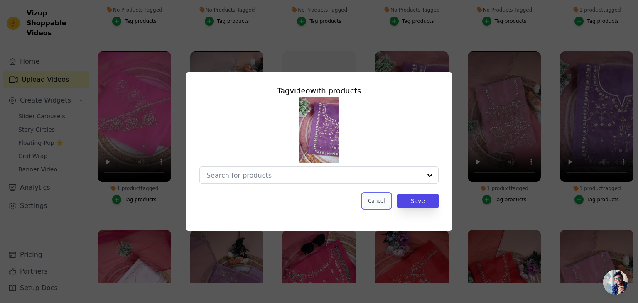
click at [383, 197] on button "Cancel" at bounding box center [377, 201] width 28 height 14
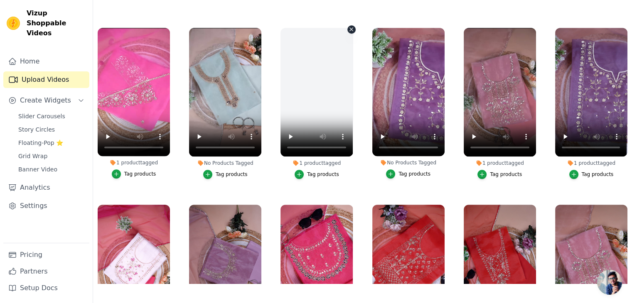
scroll to position [491, 0]
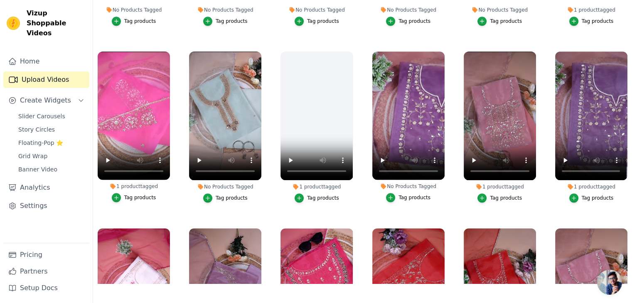
click at [228, 195] on div "Tag products" at bounding box center [232, 198] width 32 height 7
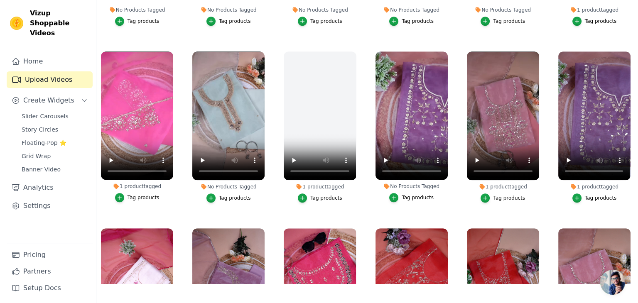
scroll to position [496, 0]
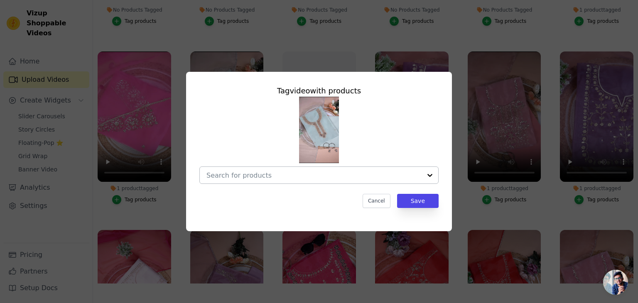
click at [299, 179] on input "No Products Tagged Tag video with products Cancel Save Tag products" at bounding box center [313, 176] width 215 height 8
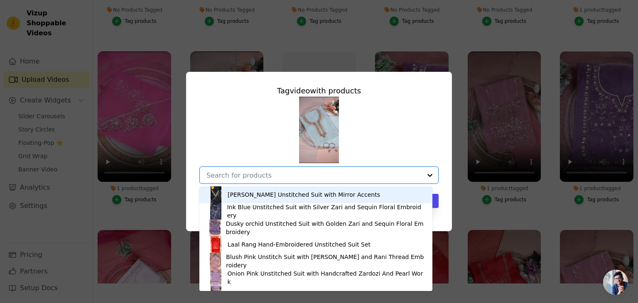
paste input "Sage Green Glow Pista Unstitch Suit with Exquisite Mirror Work Heritage Weave"
type input "Sage Green Glow Pista Unstitch Suit with Exquisite Mirror Work Heritage Weave"
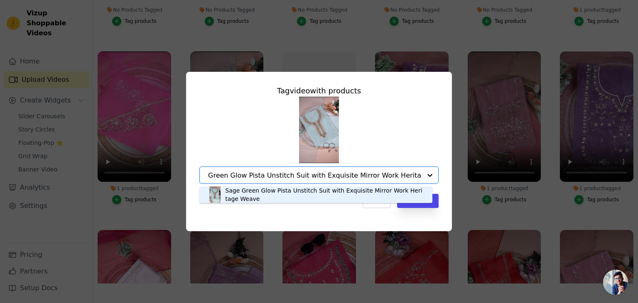
click at [295, 193] on div "Sage Green Glow Pista Unstitch Suit with Exquisite Mirror Work Heritage Weave" at bounding box center [324, 195] width 199 height 17
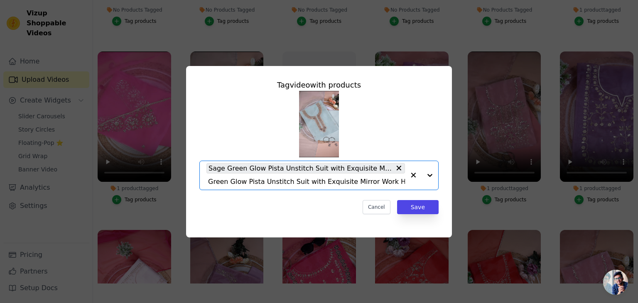
scroll to position [0, 0]
click at [419, 210] on button "Save" at bounding box center [418, 207] width 42 height 14
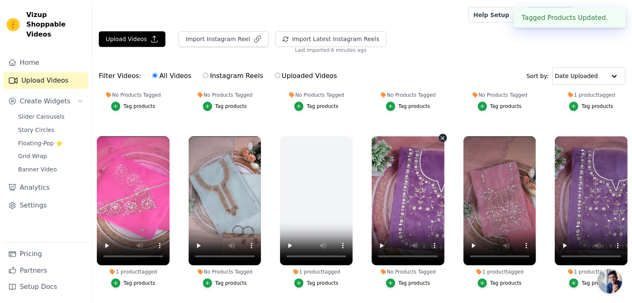
scroll to position [491, 0]
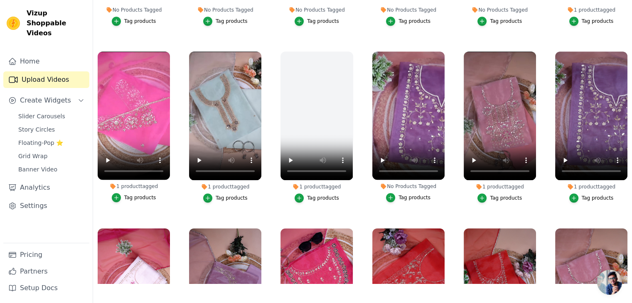
click at [146, 195] on div "Tag products" at bounding box center [140, 197] width 32 height 7
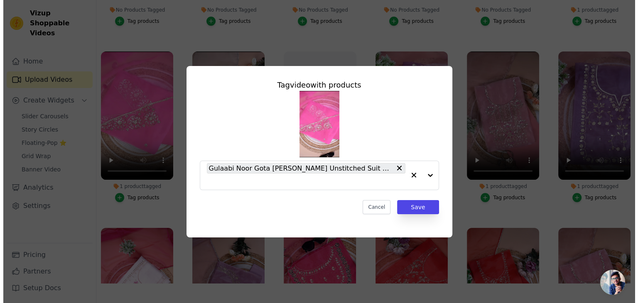
scroll to position [496, 0]
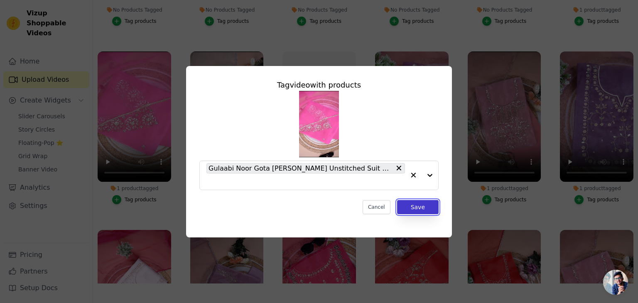
click at [414, 201] on button "Save" at bounding box center [418, 207] width 42 height 14
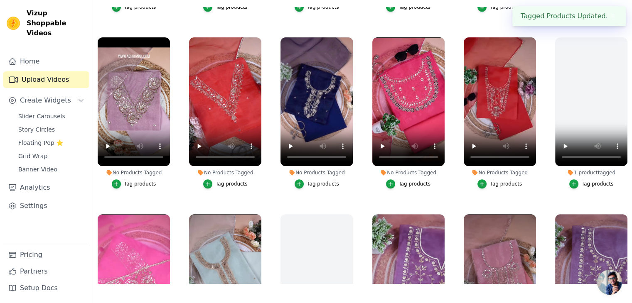
scroll to position [324, 0]
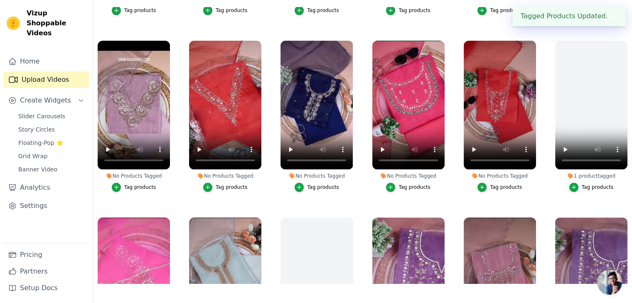
click at [494, 184] on div "Tag products" at bounding box center [506, 187] width 32 height 7
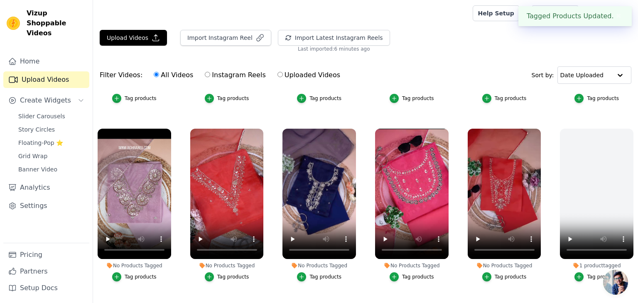
scroll to position [328, 0]
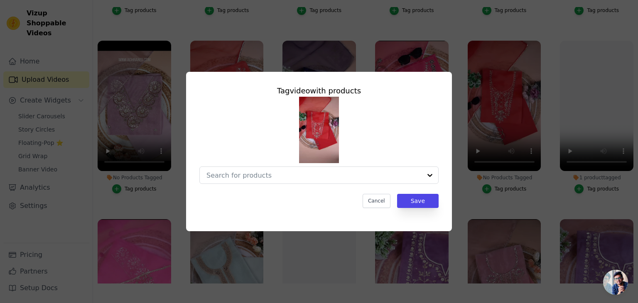
click at [390, 128] on div at bounding box center [318, 140] width 239 height 87
click at [393, 155] on div at bounding box center [318, 140] width 239 height 87
click at [396, 183] on div at bounding box center [313, 175] width 215 height 17
click at [400, 182] on div at bounding box center [313, 175] width 215 height 17
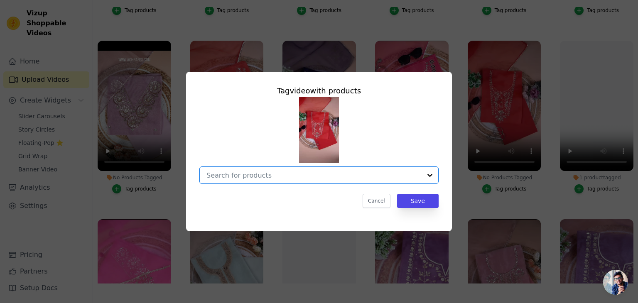
click at [302, 176] on input "No Products Tagged Tag video with products Option undefined, selected. Select i…" at bounding box center [313, 176] width 215 height 8
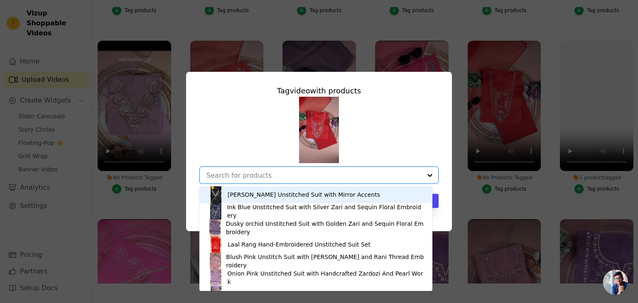
paste input "Gulnaar Red Zari Unstitched Suit Set"
type input "Gulnaar Red Zari Unstitched Suit Set"
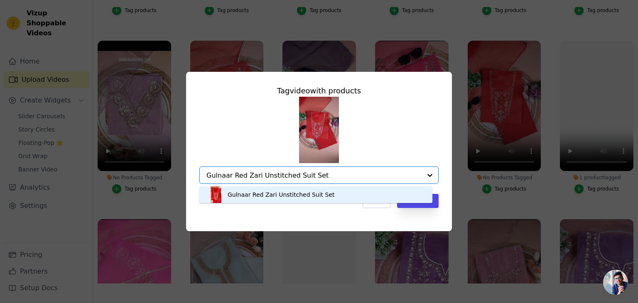
click at [296, 193] on div "Gulnaar Red Zari Unstitched Suit Set" at bounding box center [281, 195] width 107 height 8
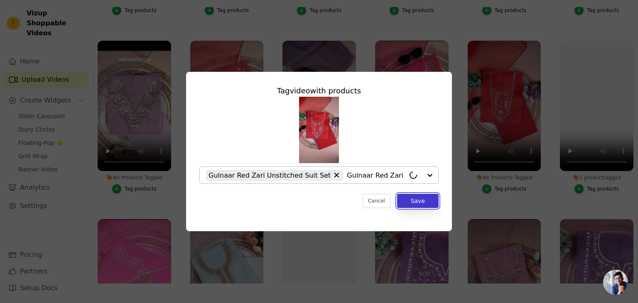
click at [418, 200] on button "Save" at bounding box center [418, 201] width 42 height 14
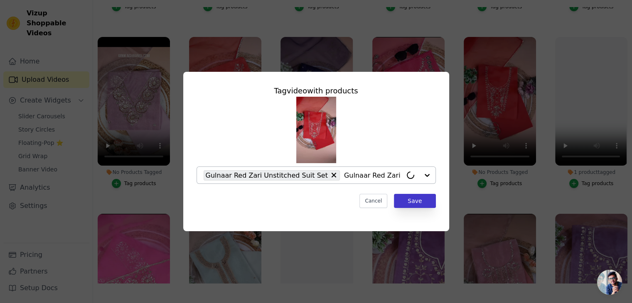
scroll to position [324, 0]
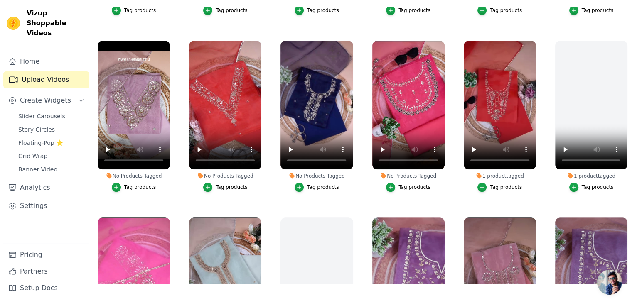
click at [415, 184] on div "Tag products" at bounding box center [414, 187] width 32 height 7
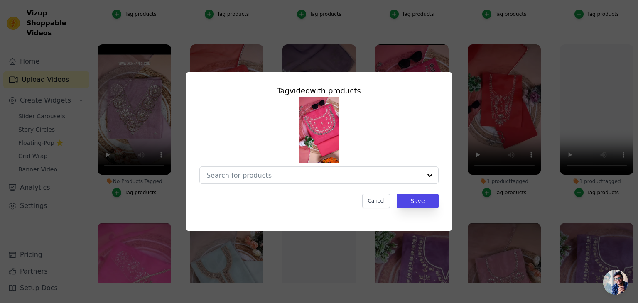
scroll to position [328, 0]
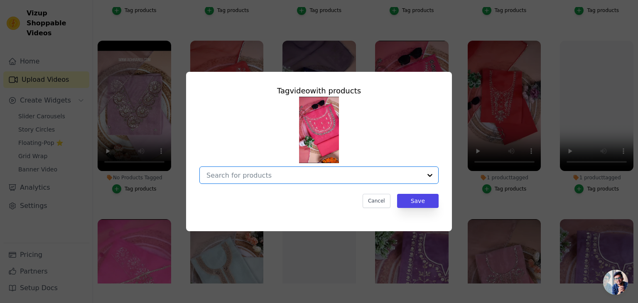
click at [269, 173] on input "No Products Tagged Tag video with products Option undefined, selected. Select i…" at bounding box center [313, 176] width 215 height 8
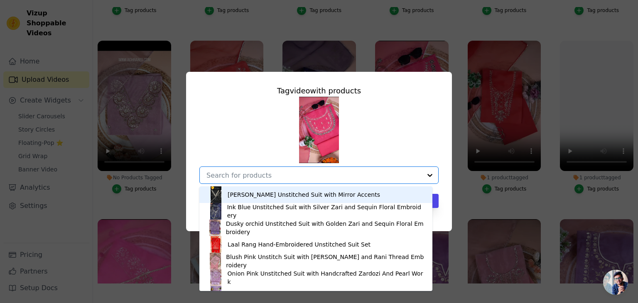
paste input "Magenta [PERSON_NAME] Mirror-Embroidered Unstitched Suit Set"
type input "Magenta [PERSON_NAME] Mirror-Embroidered Unstitched Suit Set"
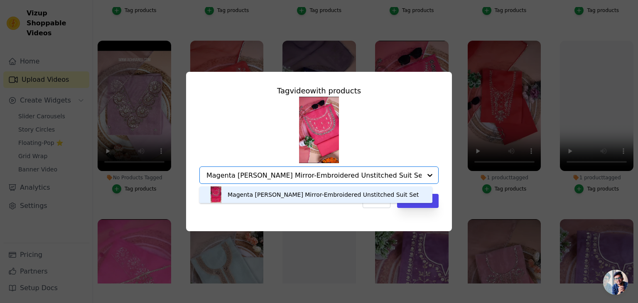
click at [379, 192] on div "Magenta [PERSON_NAME] Mirror-Embroidered Unstitched Suit Set" at bounding box center [316, 195] width 216 height 17
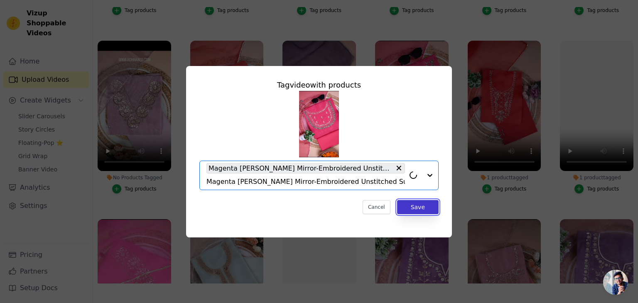
click at [425, 205] on button "Save" at bounding box center [418, 207] width 42 height 14
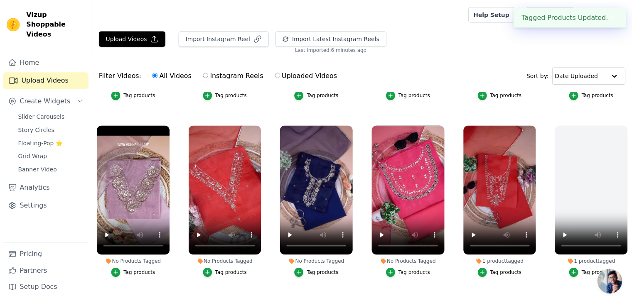
scroll to position [324, 0]
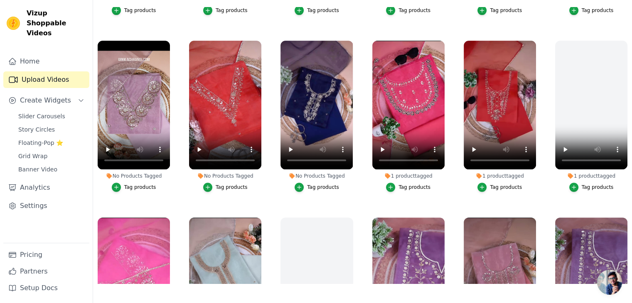
click at [321, 184] on div "Tag products" at bounding box center [323, 187] width 32 height 7
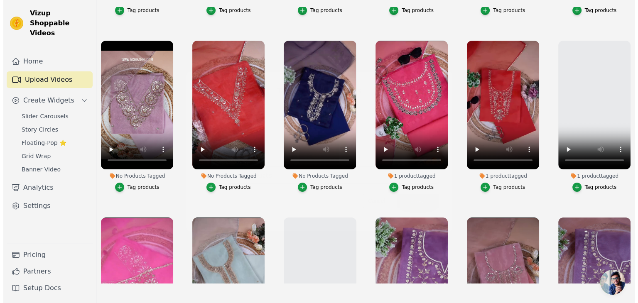
scroll to position [328, 0]
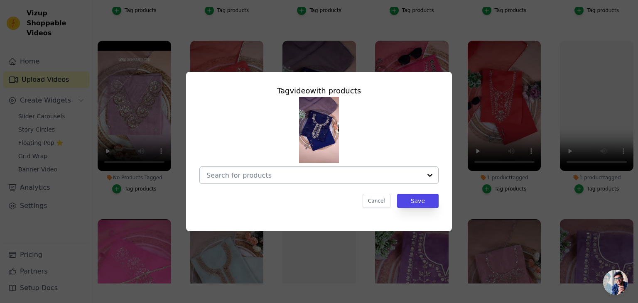
click at [315, 176] on input "No Products Tagged Tag video with products Cancel Save Tag products" at bounding box center [313, 176] width 215 height 8
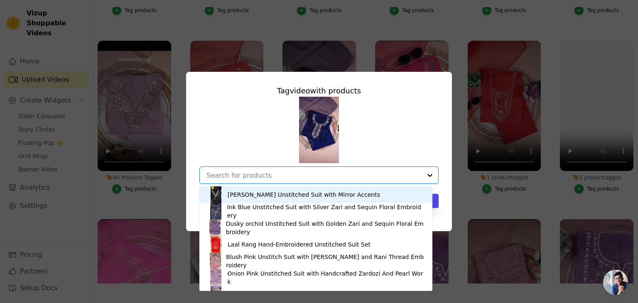
paste input "Saanjh Blue Unstitched Suit Set with Handcrafted Zardozi Work"
type input "Saanjh Blue Unstitched Suit Set with Handcrafted Zardozi Work"
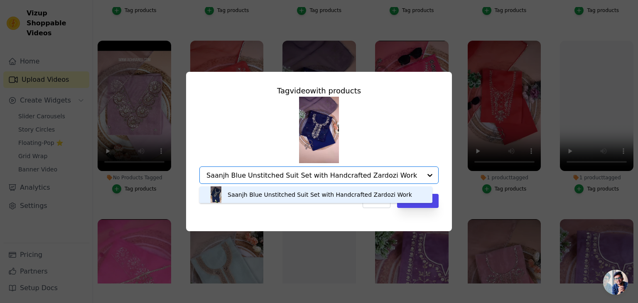
click at [300, 191] on div "Saanjh Blue Unstitched Suit Set with Handcrafted Zardozi Work" at bounding box center [320, 195] width 184 height 8
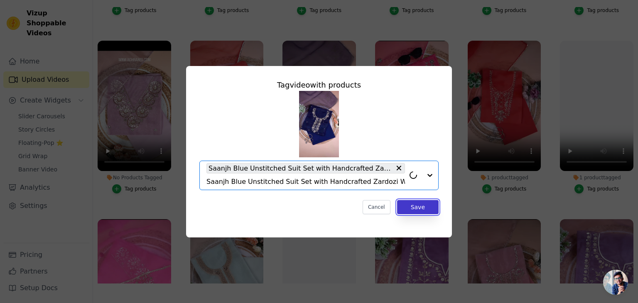
click at [420, 205] on button "Save" at bounding box center [418, 207] width 42 height 14
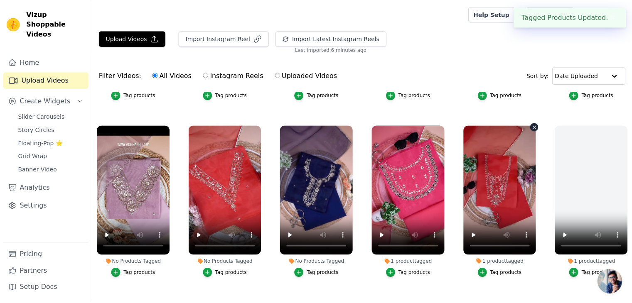
scroll to position [324, 0]
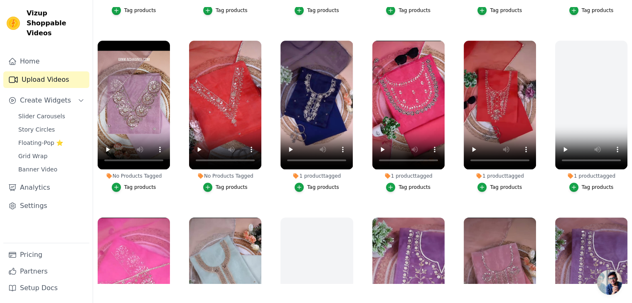
click at [226, 184] on div "Tag products" at bounding box center [232, 187] width 32 height 7
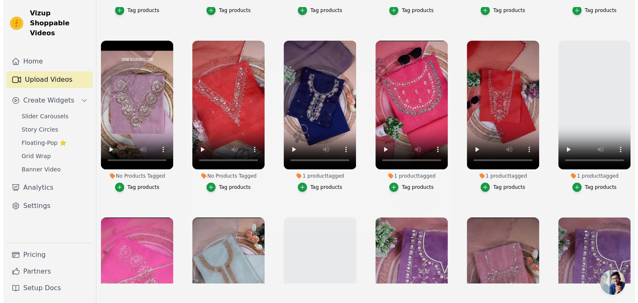
scroll to position [328, 0]
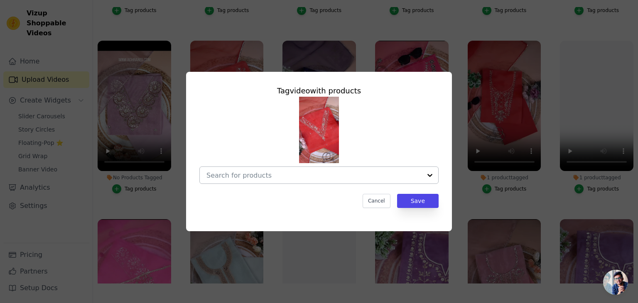
click at [274, 175] on input "No Products Tagged Tag video with products Cancel Save Tag products" at bounding box center [313, 176] width 215 height 8
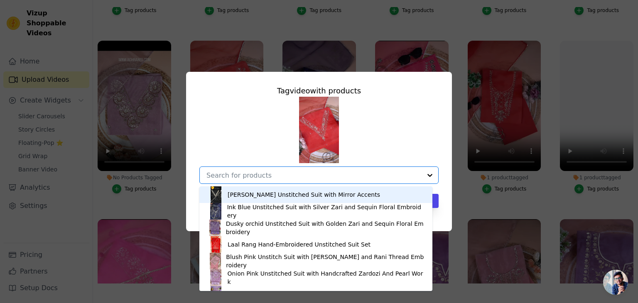
paste input "Fuchsia Gulrosh Floral Zari & Resham Thread Suit Set"
type input "Fuchsia Gulrosh Floral Zari & Resham Thread Suit Set"
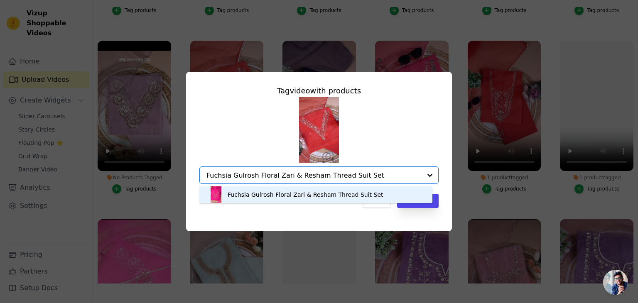
click at [278, 194] on div "Fuchsia Gulrosh Floral Zari & Resham Thread Suit Set" at bounding box center [306, 195] width 156 height 8
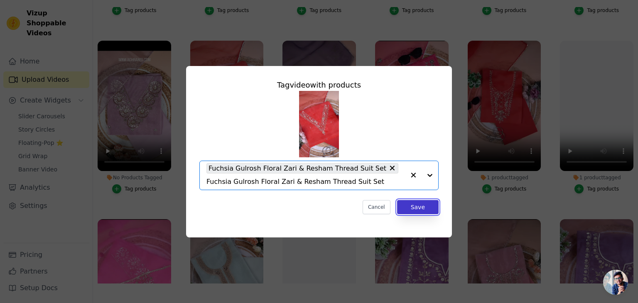
click at [416, 200] on button "Save" at bounding box center [418, 207] width 42 height 14
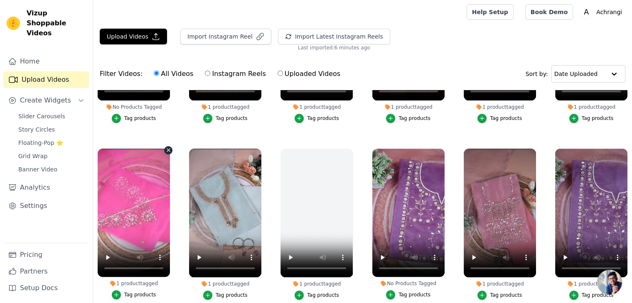
scroll to position [415, 0]
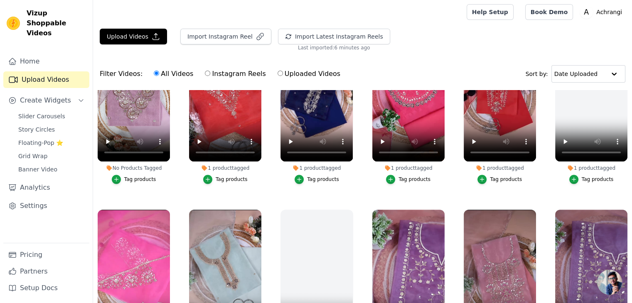
click at [136, 178] on div "Tag products" at bounding box center [140, 179] width 32 height 7
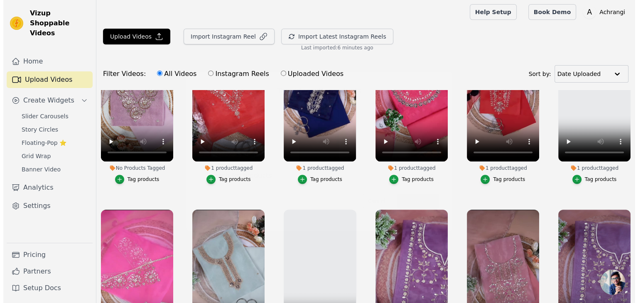
scroll to position [419, 0]
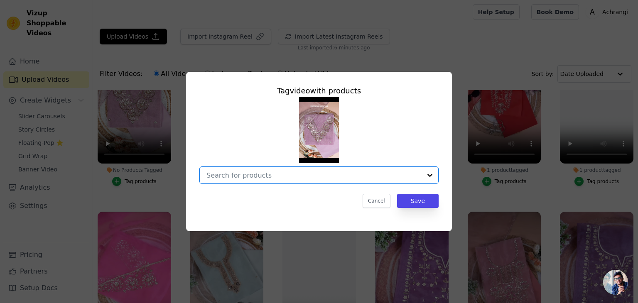
click at [304, 177] on input "No Products Tagged Tag video with products Option undefined, selected. Select i…" at bounding box center [313, 176] width 215 height 8
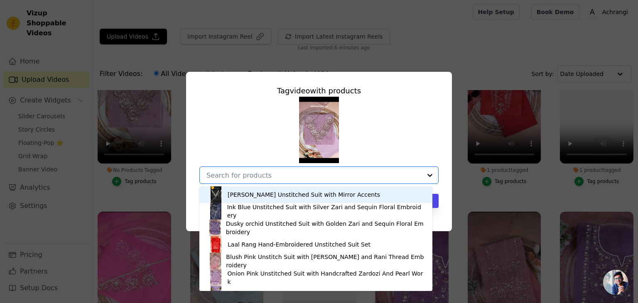
paste input "Rosy Noor Gota [PERSON_NAME] Unstitched Suit Set"
type input "Rosy Noor Gota [PERSON_NAME] Unstitched Suit Set"
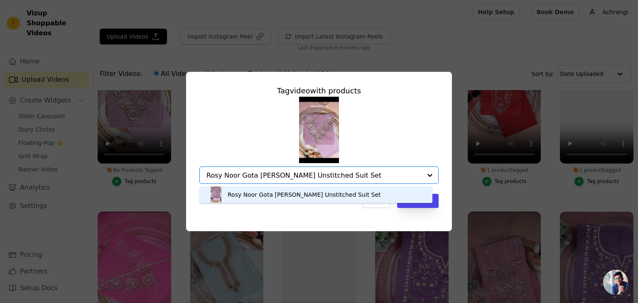
click at [305, 192] on div "Rosy Noor Gota [PERSON_NAME] Unstitched Suit Set" at bounding box center [304, 195] width 153 height 8
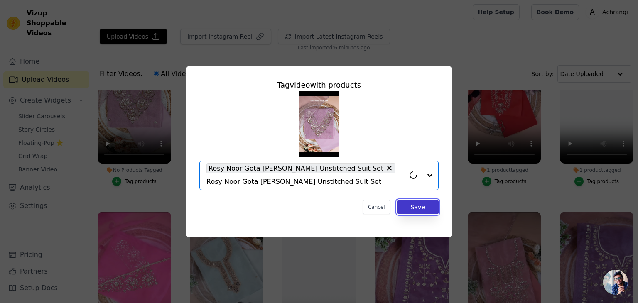
click at [425, 203] on button "Save" at bounding box center [418, 207] width 42 height 14
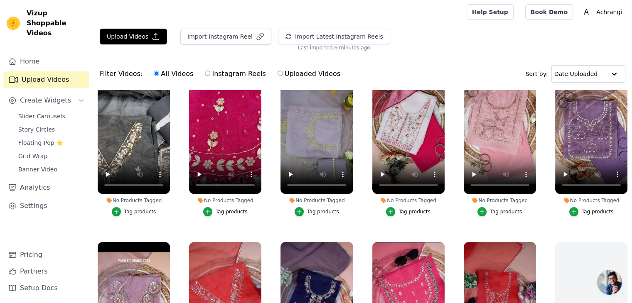
scroll to position [208, 0]
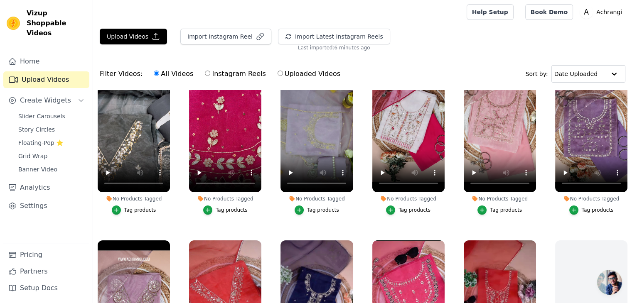
click at [588, 209] on div "Tag products" at bounding box center [598, 210] width 32 height 7
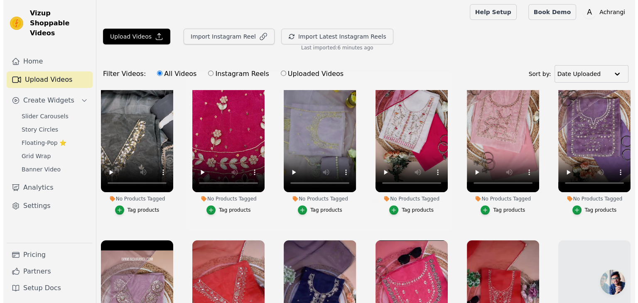
scroll to position [209, 0]
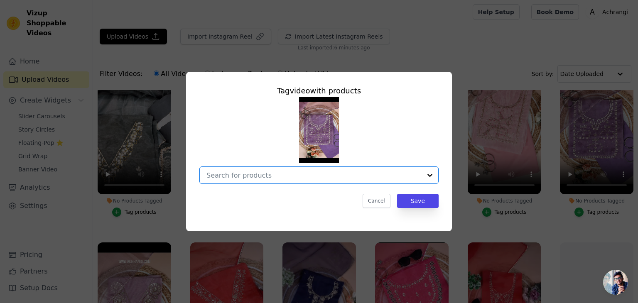
click at [323, 173] on input "No Products Tagged Tag video with products Option undefined, selected. Select i…" at bounding box center [313, 176] width 215 height 8
paste input "Dusky orchid Unstitched Suit with Golden"
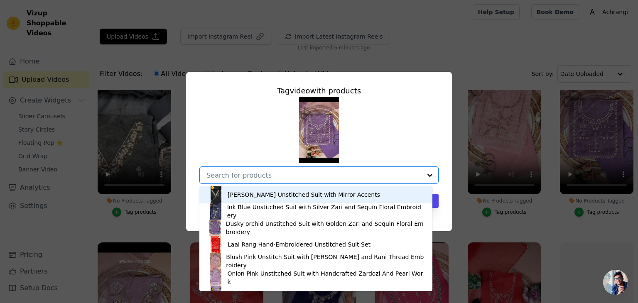
type input "Dusky orchid Unstitched Suit with Golden"
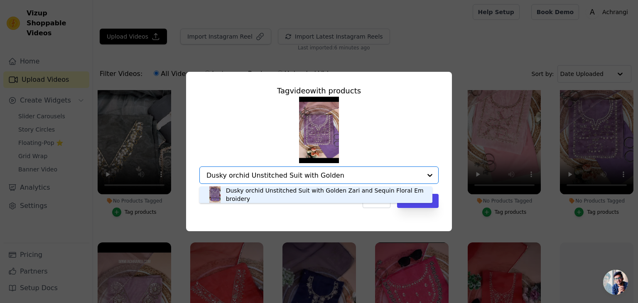
click at [326, 200] on div "Dusky orchid Unstitched Suit with Golden Zari and Sequin Floral Embroidery" at bounding box center [316, 195] width 216 height 17
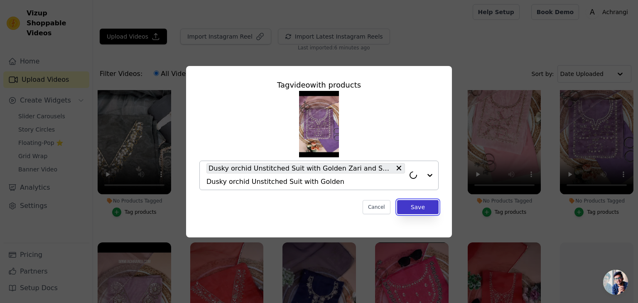
click at [427, 210] on button "Save" at bounding box center [418, 207] width 42 height 14
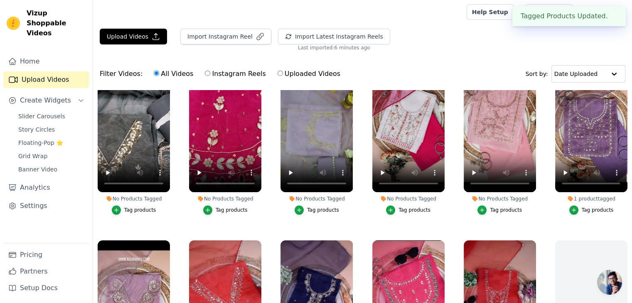
scroll to position [166, 0]
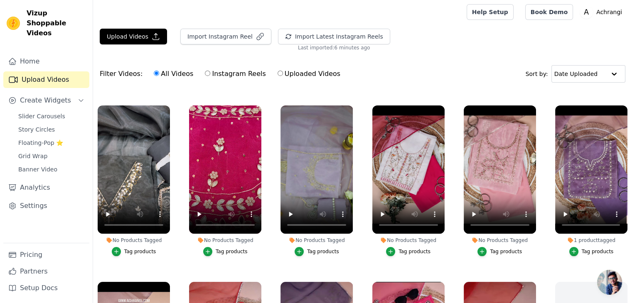
click at [515, 250] on div "Tag products" at bounding box center [506, 251] width 32 height 7
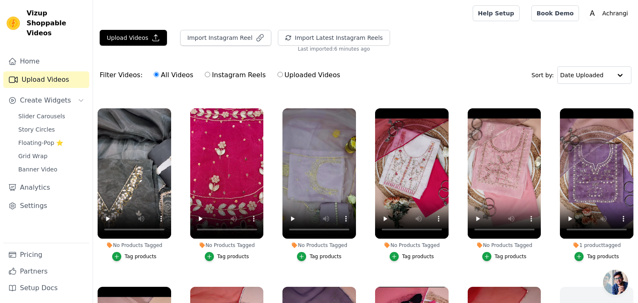
scroll to position [168, 0]
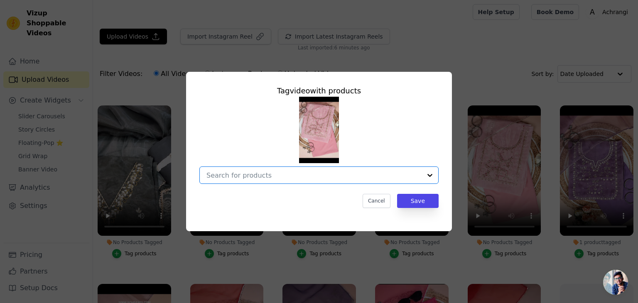
click at [330, 177] on input "No Products Tagged Tag video with products Option undefined, selected. Select i…" at bounding box center [313, 176] width 215 height 8
paste input "Blush Pink Unstitch Suit with Rich Gota Patti and Rani Thread EmbroideryBlush P…"
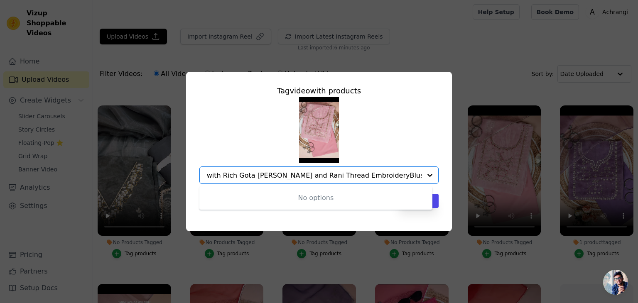
scroll to position [0, 0]
drag, startPoint x: 309, startPoint y: 176, endPoint x: 130, endPoint y: 160, distance: 179.4
click at [130, 160] on div "Tag video with products No options Option undefined, selected. Blush Pink Unsti…" at bounding box center [319, 152] width 612 height 186
click at [294, 178] on input "Blush Pink Unstitch Suit with Rich Gota Patti and Rani Thread EmbroideryBlush P…" at bounding box center [313, 176] width 215 height 8
click at [327, 172] on input "Blush Pink Unstitch Suit with Rich Gota Patti and Rani Thread EmbroideryBlush P…" at bounding box center [313, 176] width 215 height 8
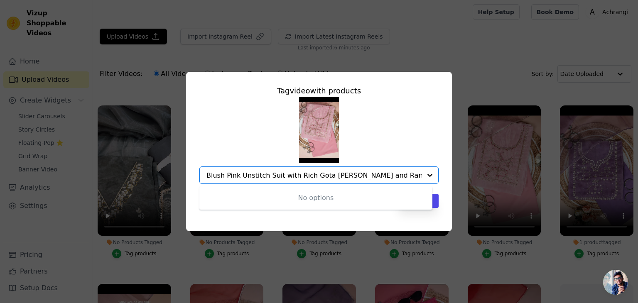
click at [346, 174] on input "Blush Pink Unstitch Suit with Rich Gota Patti and Rani Thread EmbroideryBlush P…" at bounding box center [313, 176] width 215 height 8
click at [351, 174] on input "Blush Pink Unstitch Suit with Rich Gota Patti and Rani Thread EmbroideryBlush P…" at bounding box center [313, 176] width 215 height 8
paste input "Blush Pink Unstitch Suit with Rich Gota"
drag, startPoint x: 304, startPoint y: 172, endPoint x: 596, endPoint y: 213, distance: 294.9
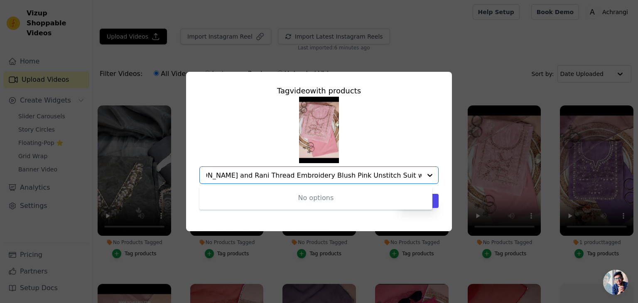
click at [596, 213] on div "Tag video with products No options Option undefined, selected. Blush Pink Unsti…" at bounding box center [319, 152] width 612 height 186
type input "Blush Pink Unstitch Suit with Rich Gota Patti and"
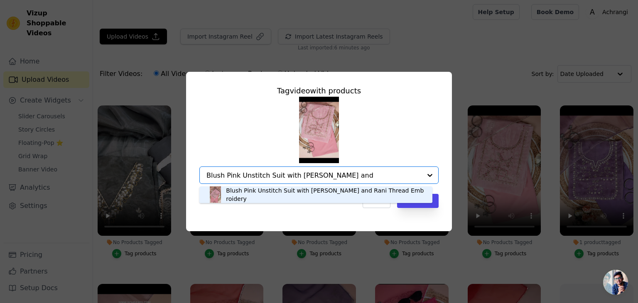
click at [358, 192] on div "Blush Pink Unstitch Suit with [PERSON_NAME] and Rani Thread Embroidery" at bounding box center [325, 195] width 198 height 17
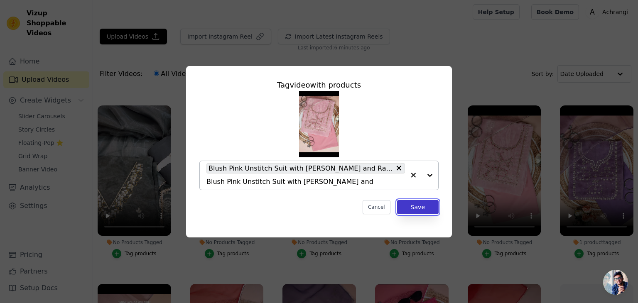
click at [425, 204] on button "Save" at bounding box center [418, 207] width 42 height 14
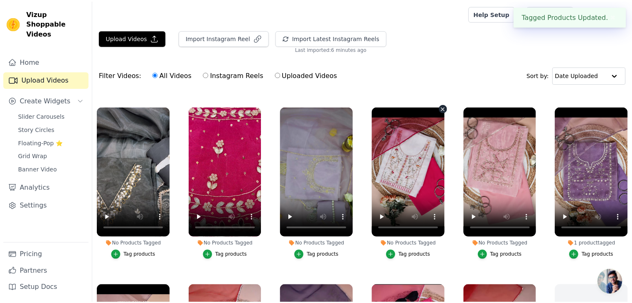
scroll to position [166, 0]
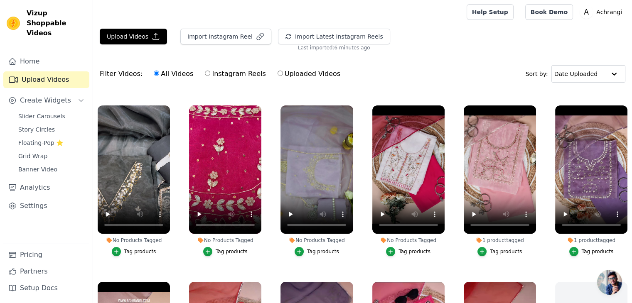
click at [405, 248] on div "Tag products" at bounding box center [414, 251] width 32 height 7
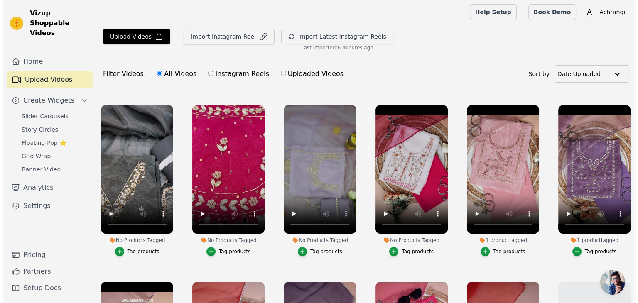
scroll to position [168, 0]
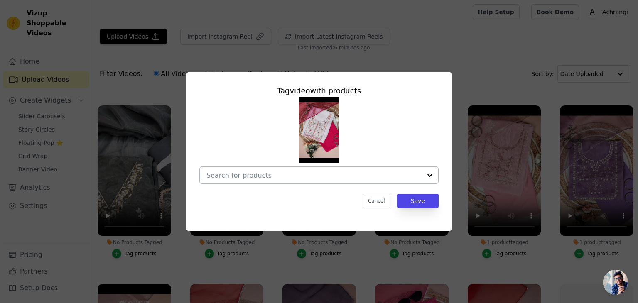
click at [251, 172] on input "No Products Tagged Tag video with products Cancel Save Tag products" at bounding box center [313, 176] width 215 height 8
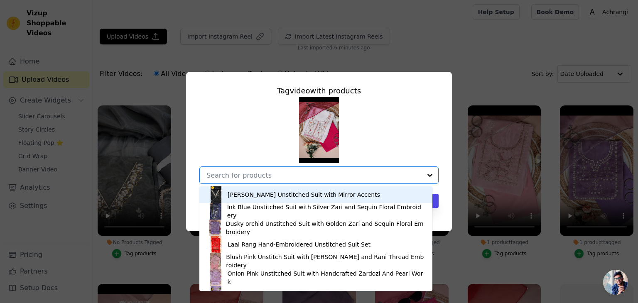
paste input "Shubhra Ivory Rose Organza Suit with Gota"
type input "Shubhra Ivory Rose Organza Suit with Gota"
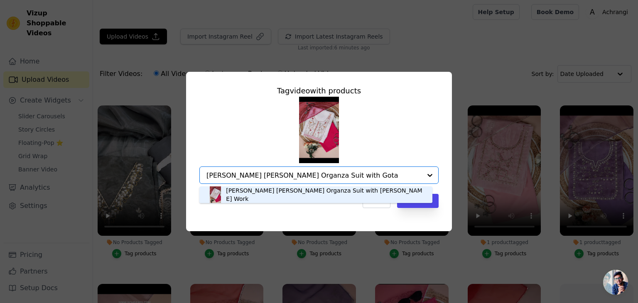
click at [258, 196] on div "[PERSON_NAME] [PERSON_NAME] Organza Suit with [PERSON_NAME] Work" at bounding box center [325, 195] width 198 height 17
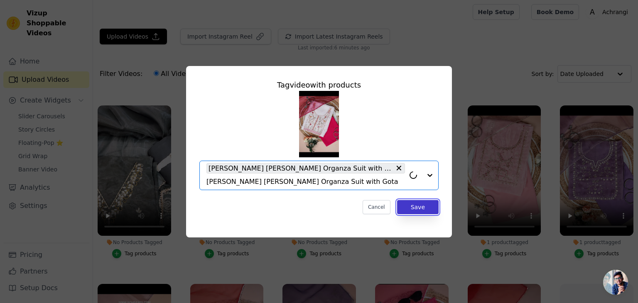
click at [407, 200] on button "Save" at bounding box center [418, 207] width 42 height 14
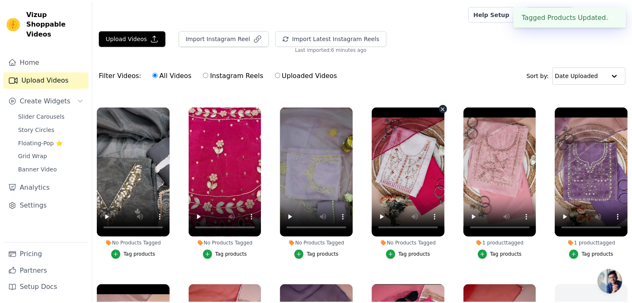
scroll to position [166, 0]
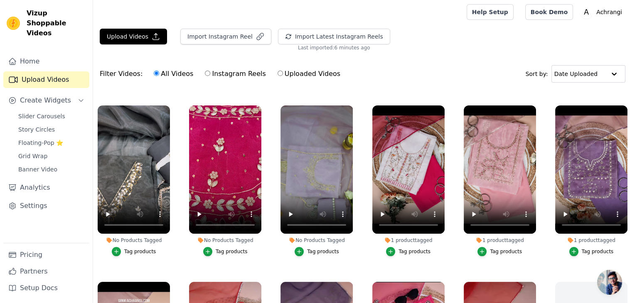
click at [317, 248] on div "Tag products" at bounding box center [323, 251] width 32 height 7
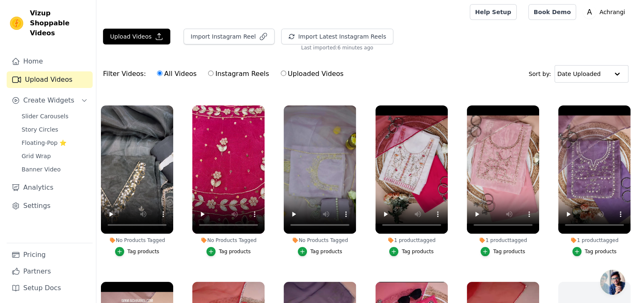
scroll to position [168, 0]
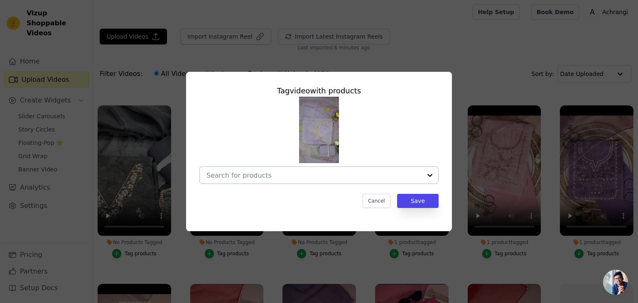
click at [313, 178] on input "No Products Tagged Tag video with products Cancel Save Tag products" at bounding box center [313, 176] width 215 height 8
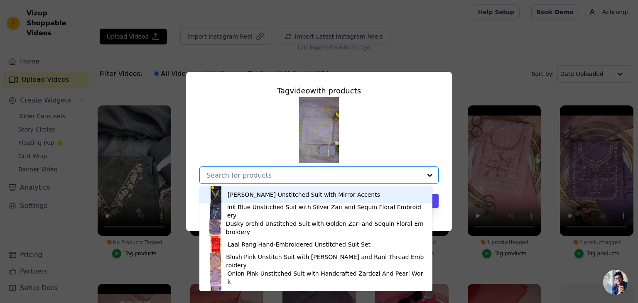
paste input "Lavender Unstitched Suit with Handcrafted"
type input "Lavender Unstitched Suit with Handcrafted"
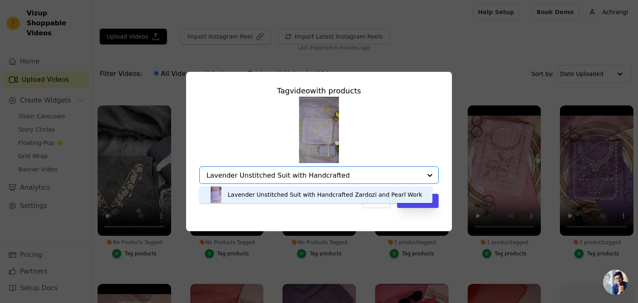
click at [310, 193] on div "Lavender Unstitched Suit with Handcrafted Zardozi and Pearl Work" at bounding box center [325, 195] width 195 height 8
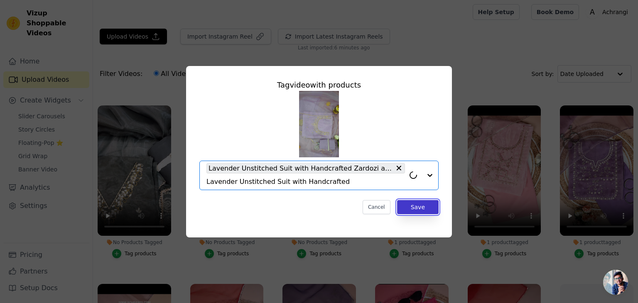
click at [428, 206] on button "Save" at bounding box center [418, 207] width 42 height 14
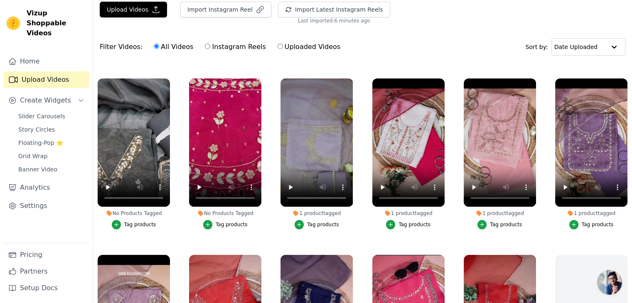
scroll to position [43, 0]
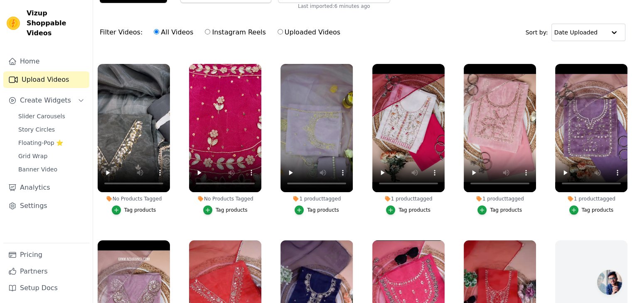
click at [236, 206] on button "Tag products" at bounding box center [225, 210] width 44 height 9
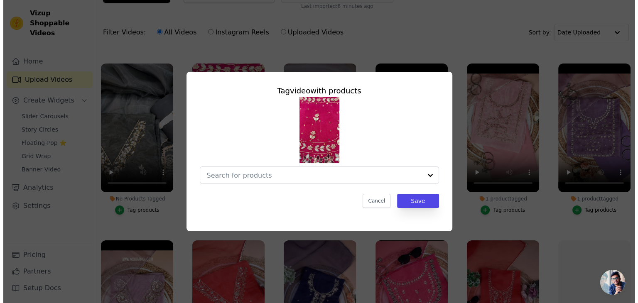
scroll to position [168, 0]
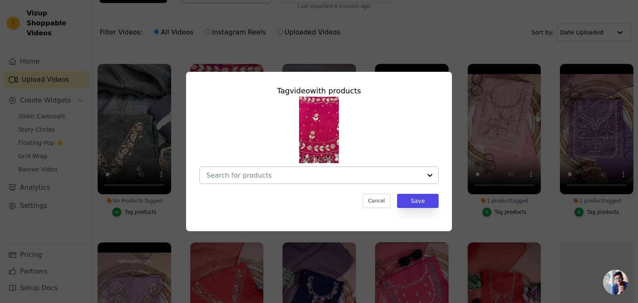
click at [270, 181] on div at bounding box center [313, 175] width 215 height 17
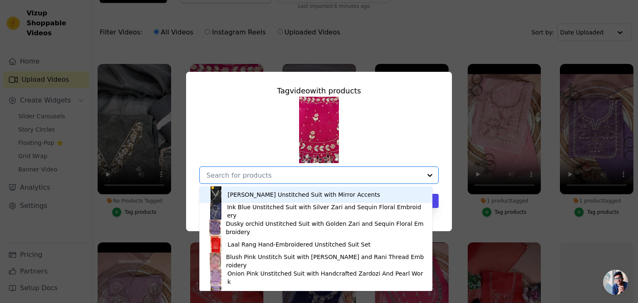
paste input "Magenta Meher Mirror-Embroidered"
type input "Magenta Meher Mirror-Embroidered"
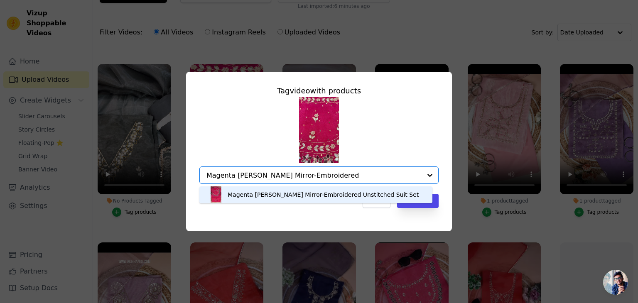
click at [272, 195] on div "Magenta [PERSON_NAME] Mirror-Embroidered Unstitched Suit Set" at bounding box center [323, 195] width 191 height 8
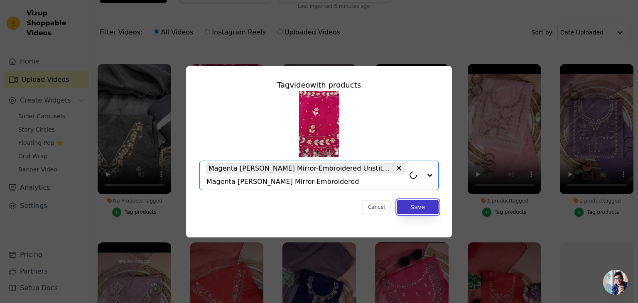
click at [425, 209] on button "Save" at bounding box center [418, 207] width 42 height 14
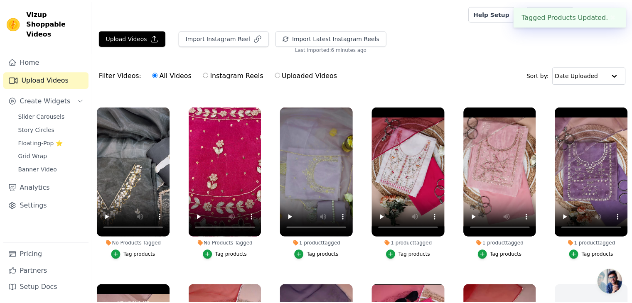
scroll to position [166, 0]
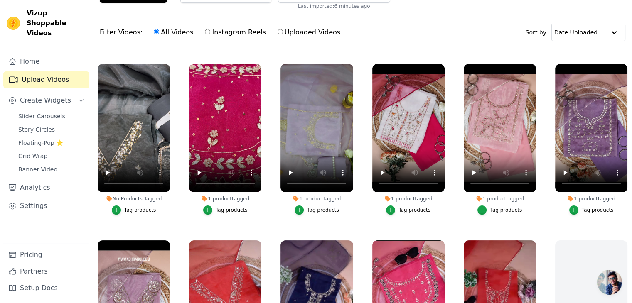
click at [136, 209] on div "Tag products" at bounding box center [140, 210] width 32 height 7
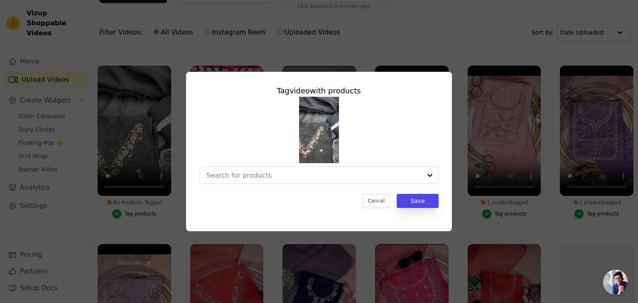
scroll to position [168, 0]
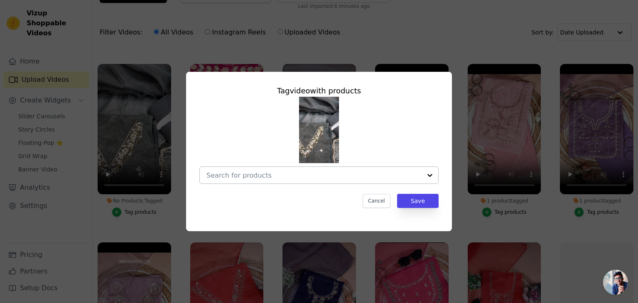
click at [267, 177] on input "No Products Tagged Tag video with products Cancel Save Tag products" at bounding box center [313, 176] width 215 height 8
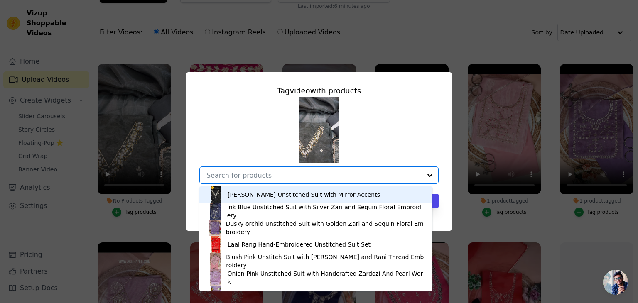
paste input "Tamira Black Unstitched Suit with Mirror"
type input "Tamira Black Unstitched Suit with Mirror"
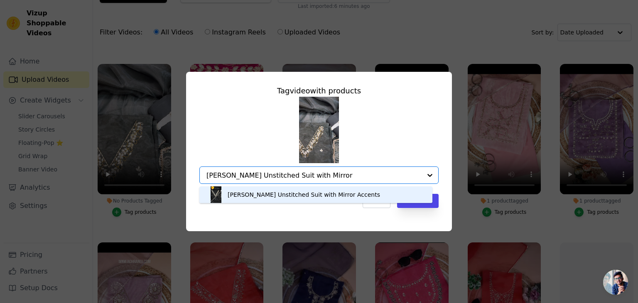
click at [263, 193] on div "[PERSON_NAME] Unstitched Suit with Mirror Accents" at bounding box center [304, 195] width 152 height 8
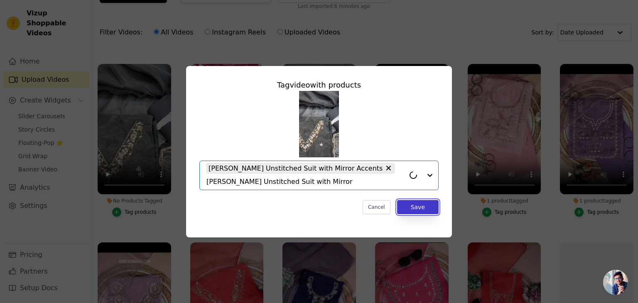
click at [412, 201] on button "Save" at bounding box center [418, 207] width 42 height 14
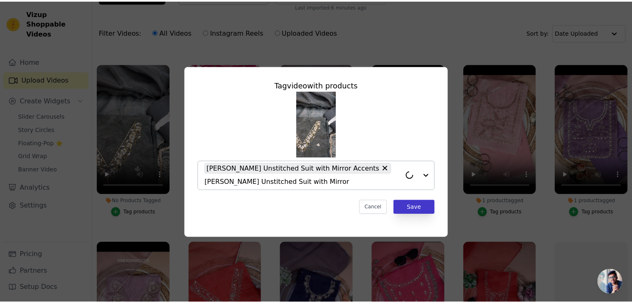
scroll to position [166, 0]
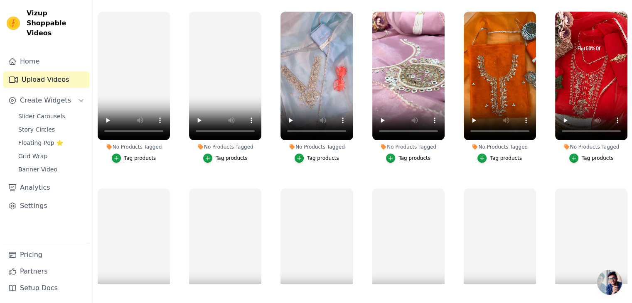
click at [595, 158] on div "Tag products" at bounding box center [598, 158] width 32 height 7
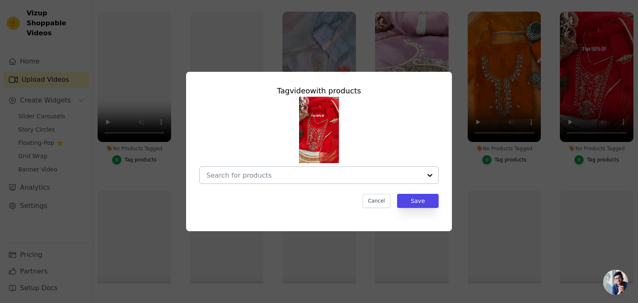
click at [350, 181] on div at bounding box center [313, 175] width 215 height 17
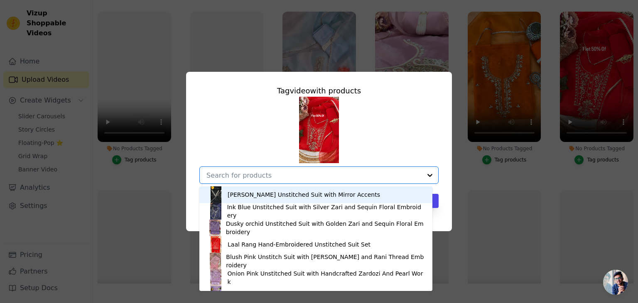
paste input "Gulnaar Red Zari Unstitched Suit Set"
type input "Gulnaar Red Zari Unstitched Suit Set"
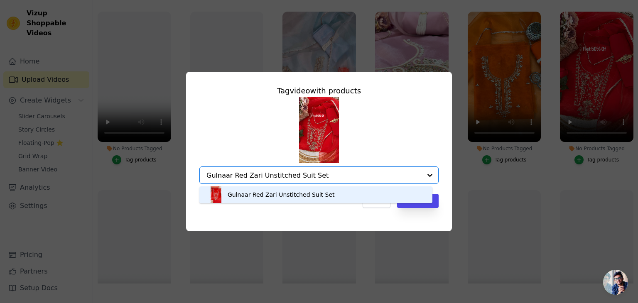
click at [334, 194] on div "Gulnaar Red Zari Unstitched Suit Set" at bounding box center [316, 195] width 216 height 17
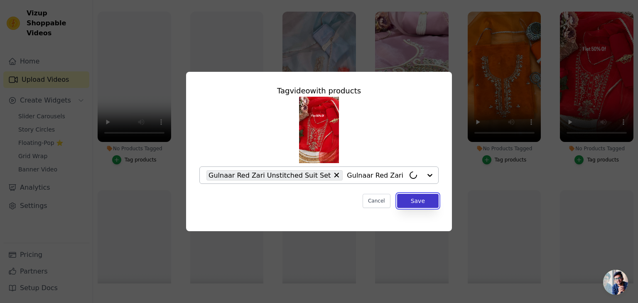
click at [421, 197] on button "Save" at bounding box center [418, 201] width 42 height 14
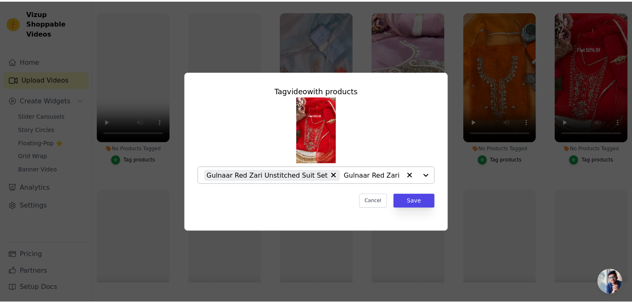
scroll to position [84, 0]
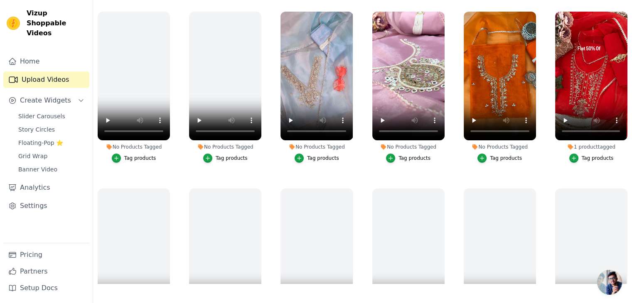
click at [498, 156] on div "Tag products" at bounding box center [506, 158] width 32 height 7
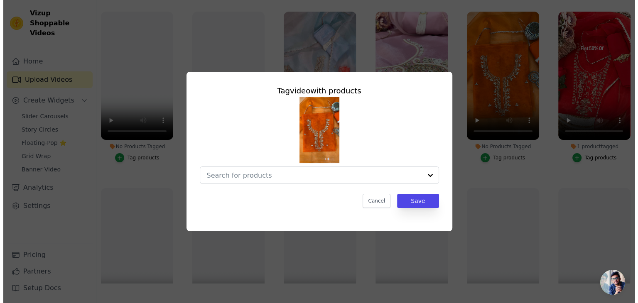
scroll to position [0, 0]
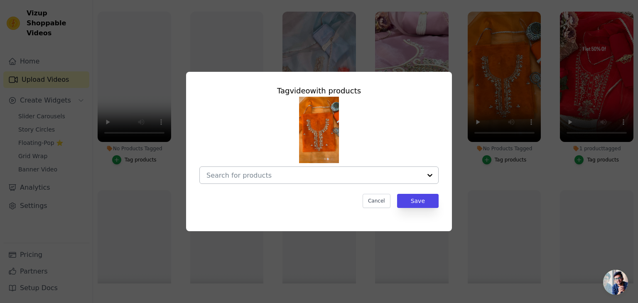
click at [284, 174] on input "No Products Tagged Tag video with products Cancel Save Tag products" at bounding box center [313, 176] width 215 height 8
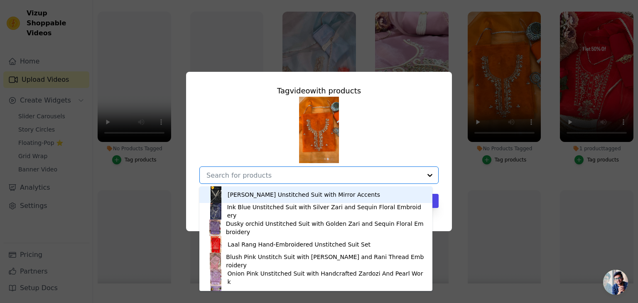
paste input "[PERSON_NAME] And Gota [PERSON_NAME] Suit Set"
type input "[PERSON_NAME] And Gota [PERSON_NAME] Suit Set"
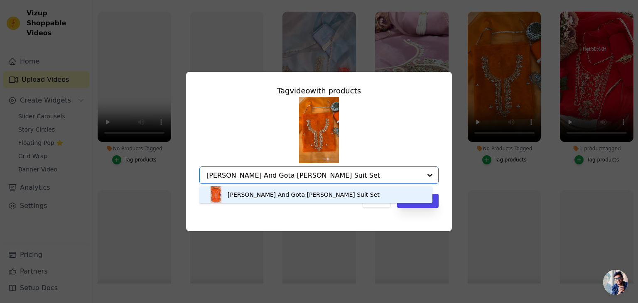
click at [289, 192] on div "[PERSON_NAME] And Gota [PERSON_NAME] Suit Set" at bounding box center [304, 195] width 152 height 8
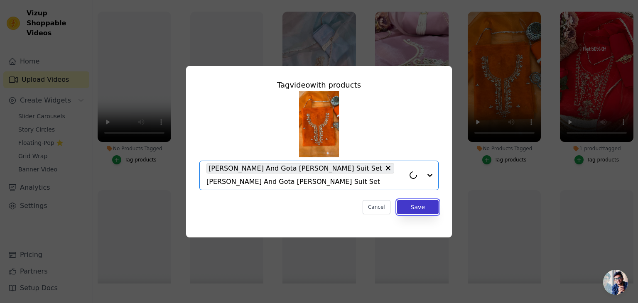
click at [427, 201] on button "Save" at bounding box center [418, 207] width 42 height 14
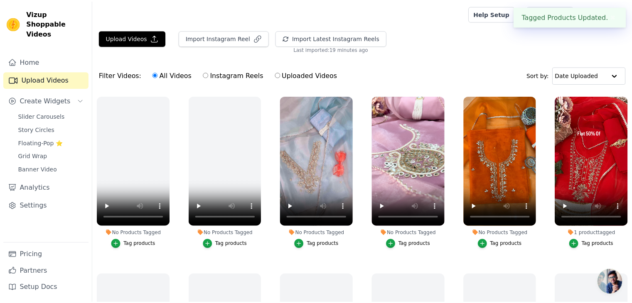
scroll to position [84, 0]
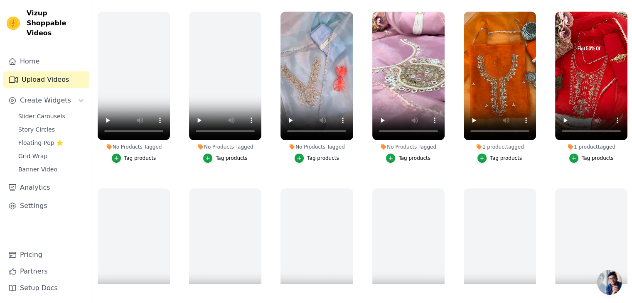
click at [410, 156] on div "Tag products" at bounding box center [414, 158] width 32 height 7
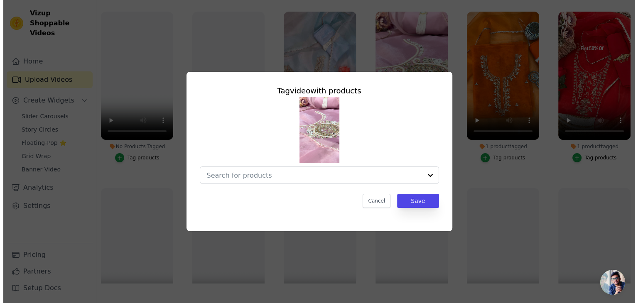
scroll to position [0, 0]
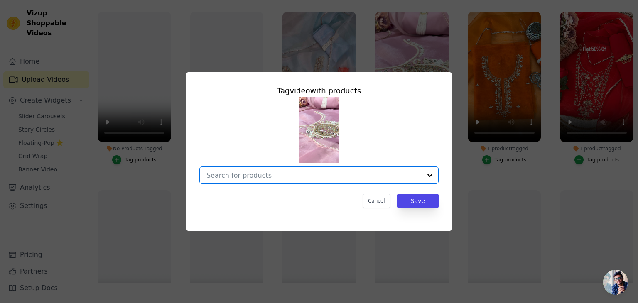
click at [298, 173] on input "No Products Tagged Tag video with products Option undefined, selected. Select i…" at bounding box center [313, 176] width 215 height 8
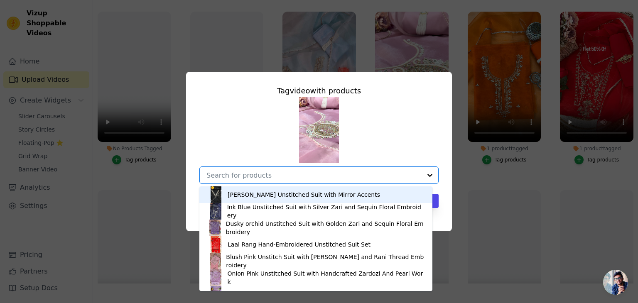
paste input "[PERSON_NAME] Pink Sandal Zari & Mirror Suit Set"
type input "[PERSON_NAME] Pink Sandal Zari & Mirror Suit Set"
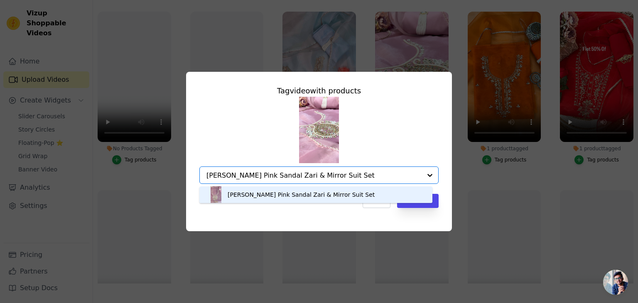
click at [293, 193] on div "[PERSON_NAME] Pink Sandal Zari & Mirror Suit Set" at bounding box center [301, 195] width 147 height 8
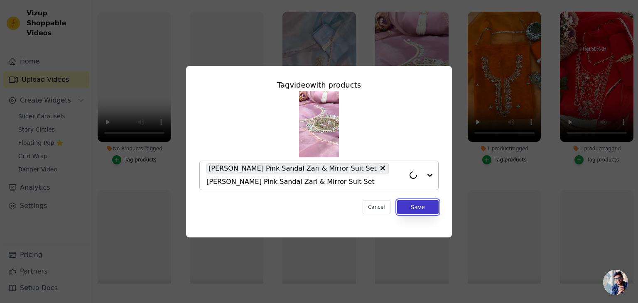
click at [409, 202] on button "Save" at bounding box center [418, 207] width 42 height 14
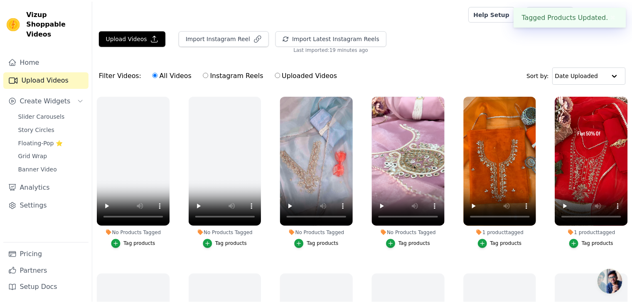
scroll to position [84, 0]
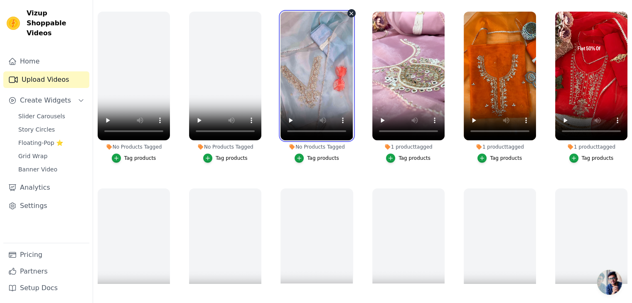
click at [312, 43] on video at bounding box center [316, 76] width 72 height 129
click at [319, 158] on div "Tag products" at bounding box center [323, 158] width 32 height 7
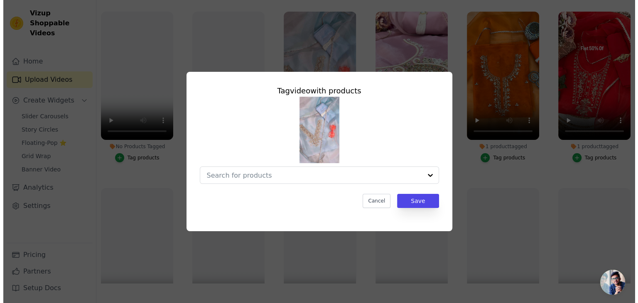
scroll to position [0, 0]
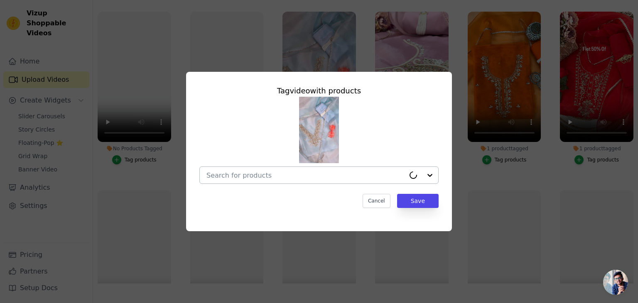
click at [302, 170] on div at bounding box center [305, 175] width 199 height 17
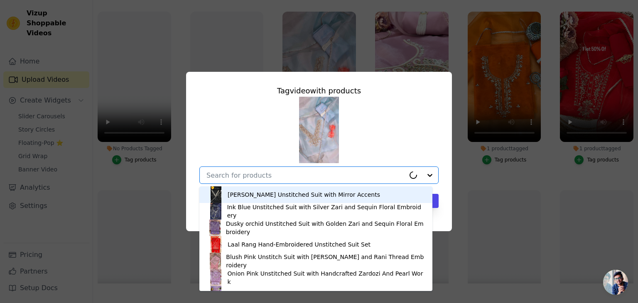
paste input "Riva Ice Blue Zari & Sequins Embellished"
type input "Riva Ice Blue Zari & Sequins Embellished"
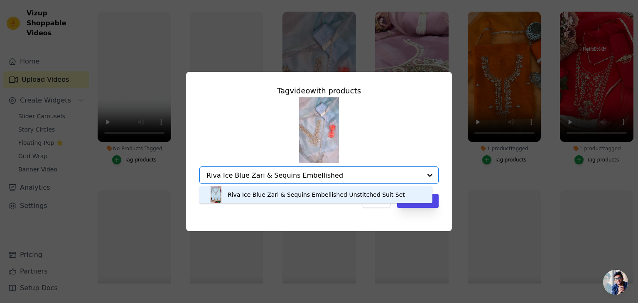
click at [337, 193] on div "Riva Ice Blue Zari & Sequins Embellished Unstitched Suit Set" at bounding box center [316, 195] width 177 height 8
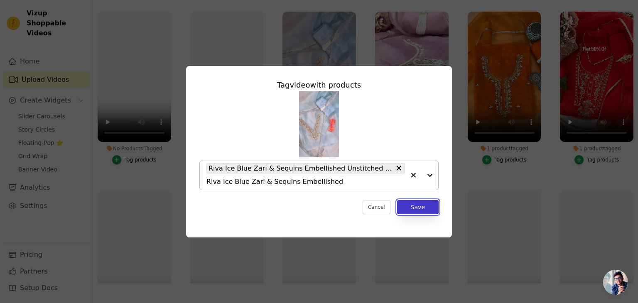
click at [415, 208] on button "Save" at bounding box center [418, 207] width 42 height 14
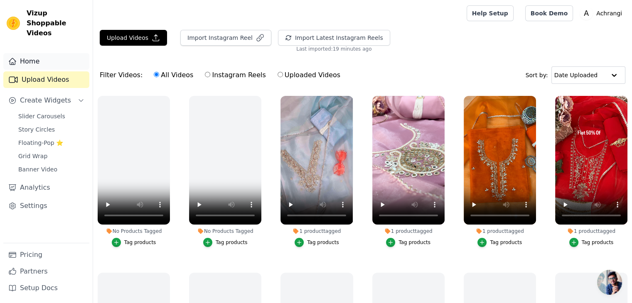
click at [37, 53] on link "Home" at bounding box center [46, 61] width 86 height 17
